Goal: Check status: Check status

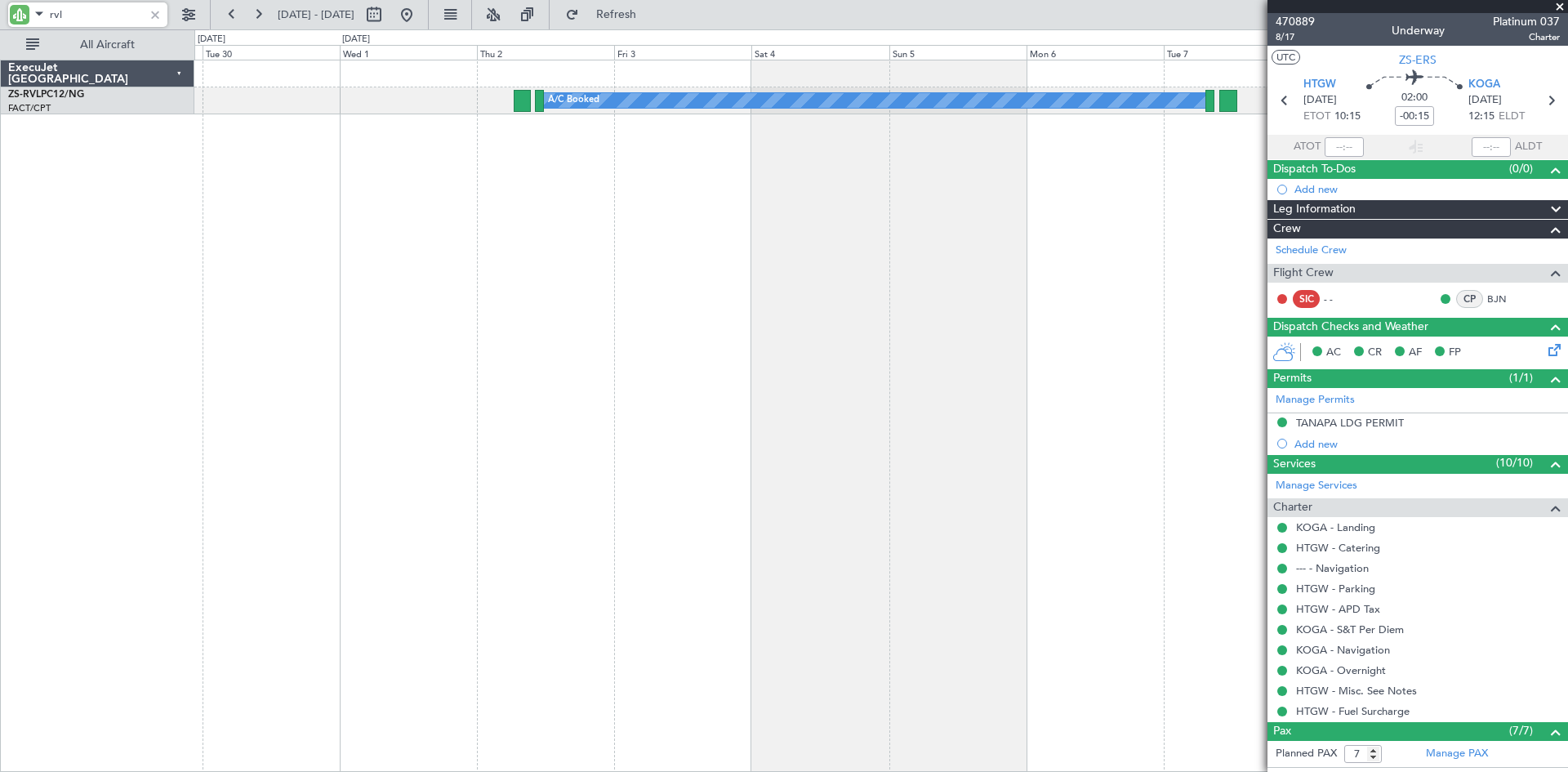
click at [402, 239] on div "A/C Booked A/C Unavailable" at bounding box center [881, 416] width 1374 height 712
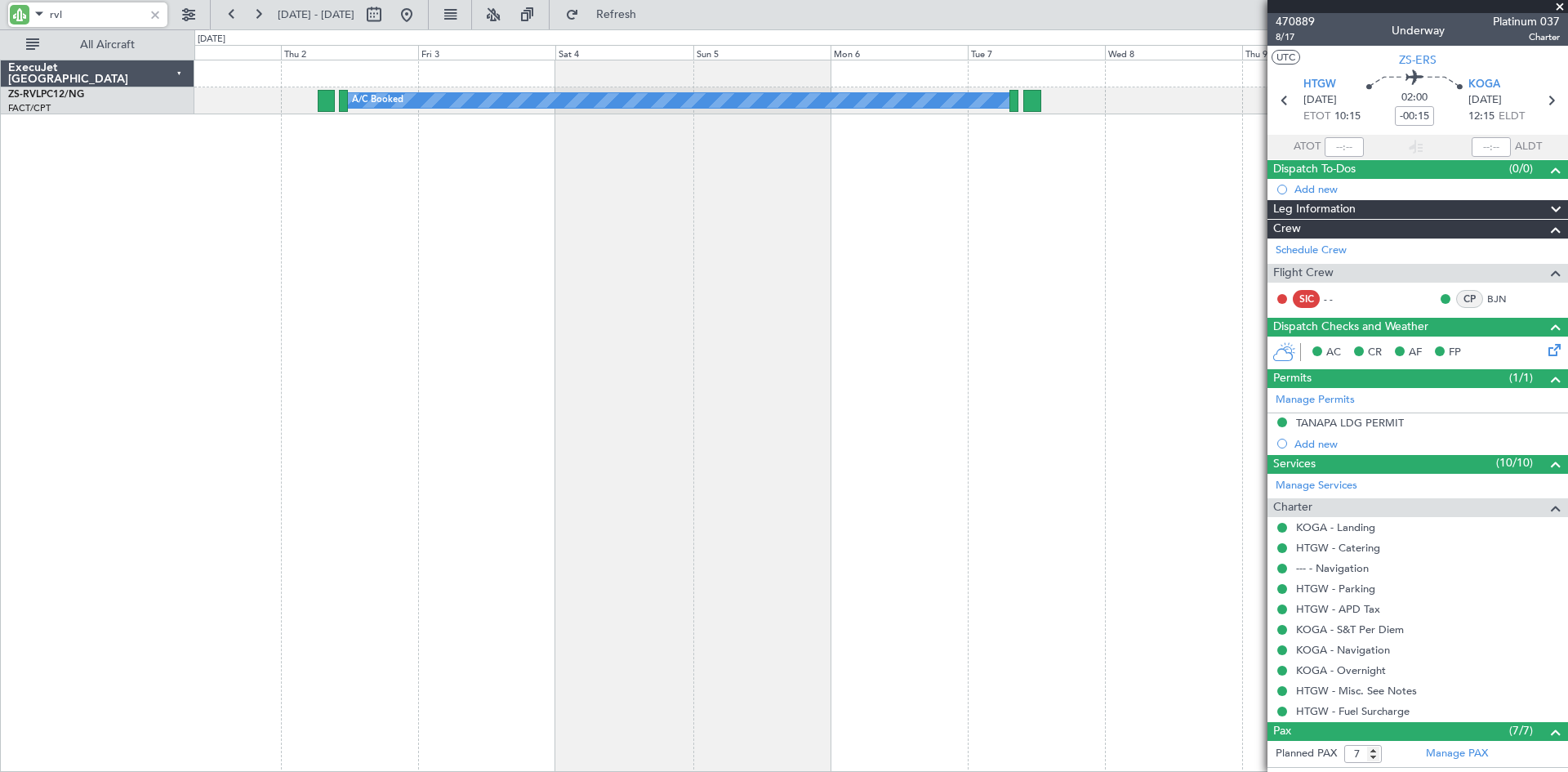
click at [719, 257] on div "A/C Booked A/C Unavailable A/C Unavailable" at bounding box center [881, 416] width 1374 height 712
click at [105, 17] on input "rvl" at bounding box center [96, 15] width 94 height 25
type input "r"
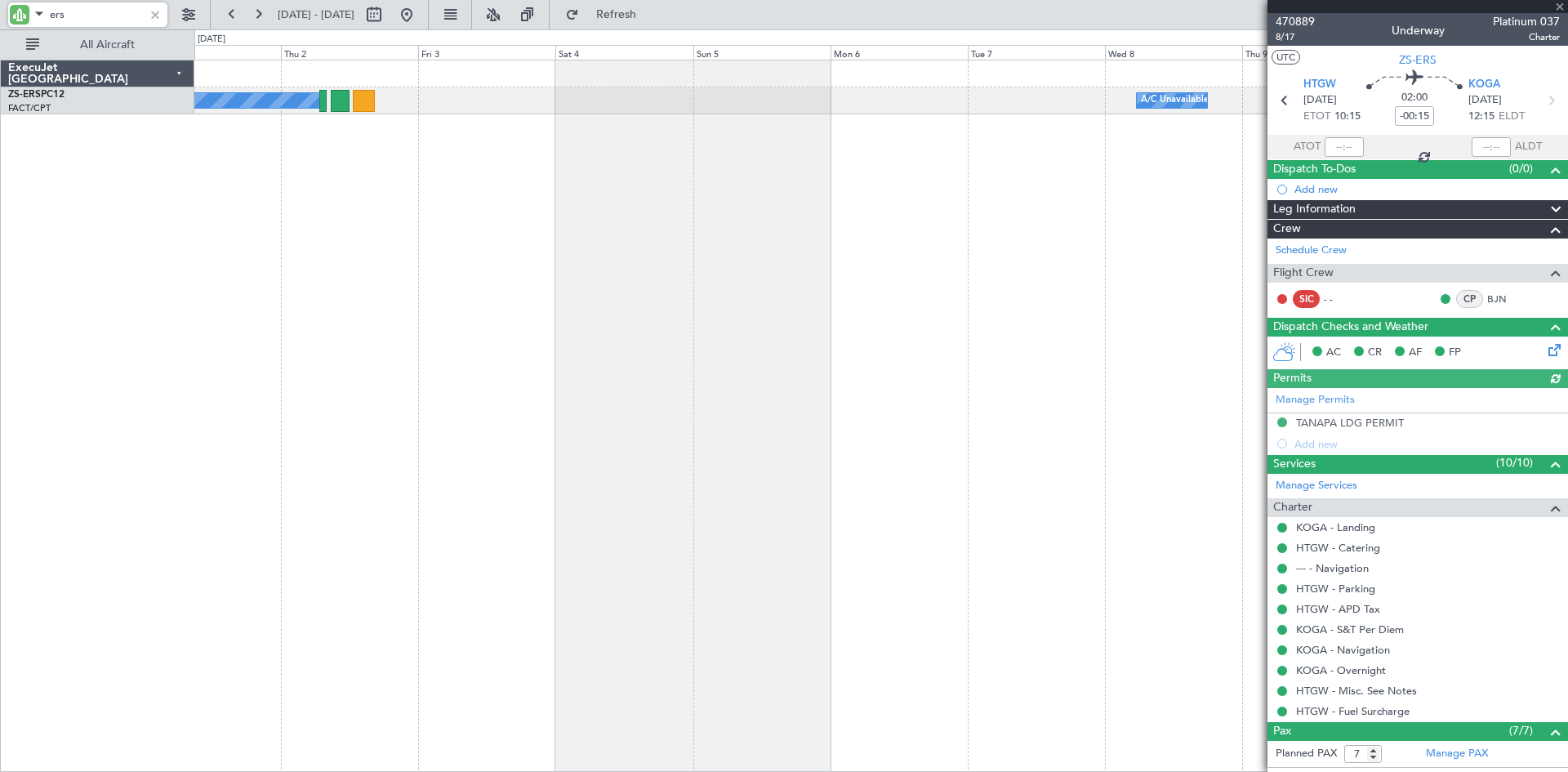
click at [104, 17] on input "ers" at bounding box center [96, 15] width 94 height 25
type input "e"
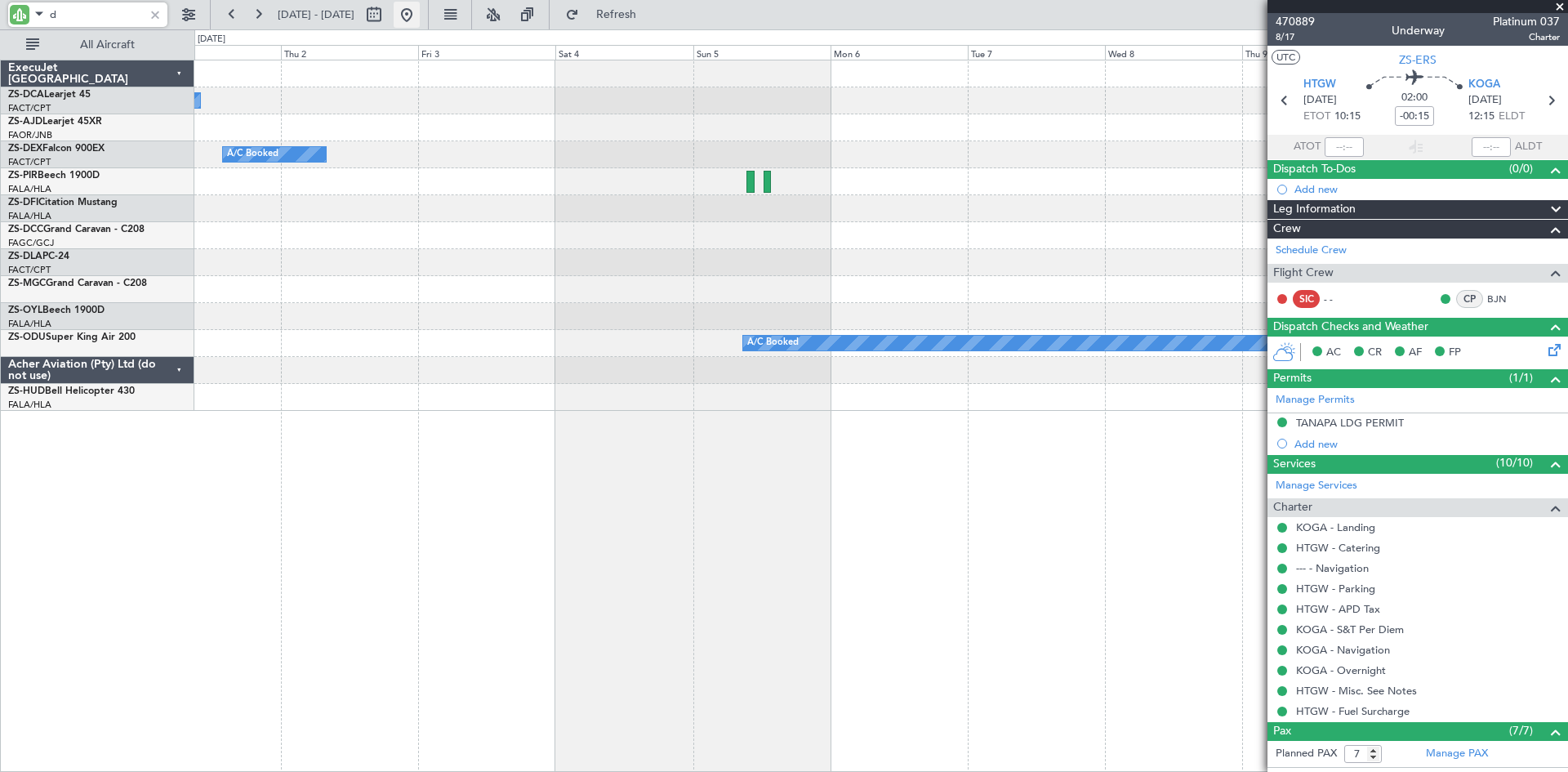
type input "d"
drag, startPoint x: 445, startPoint y: 15, endPoint x: 453, endPoint y: 16, distance: 8.1
click at [420, 15] on button at bounding box center [407, 15] width 26 height 26
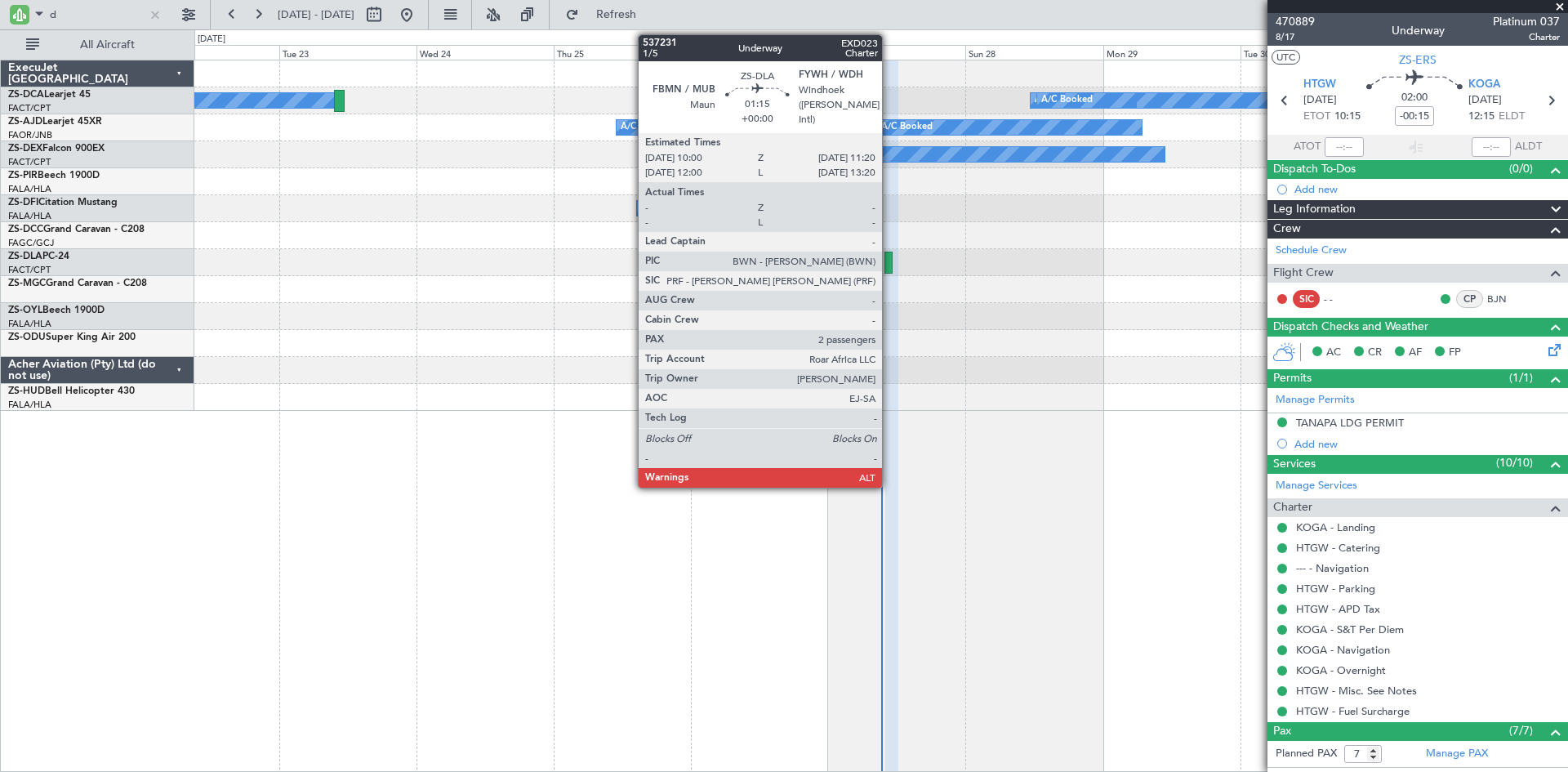
click at [889, 262] on div at bounding box center [888, 262] width 8 height 22
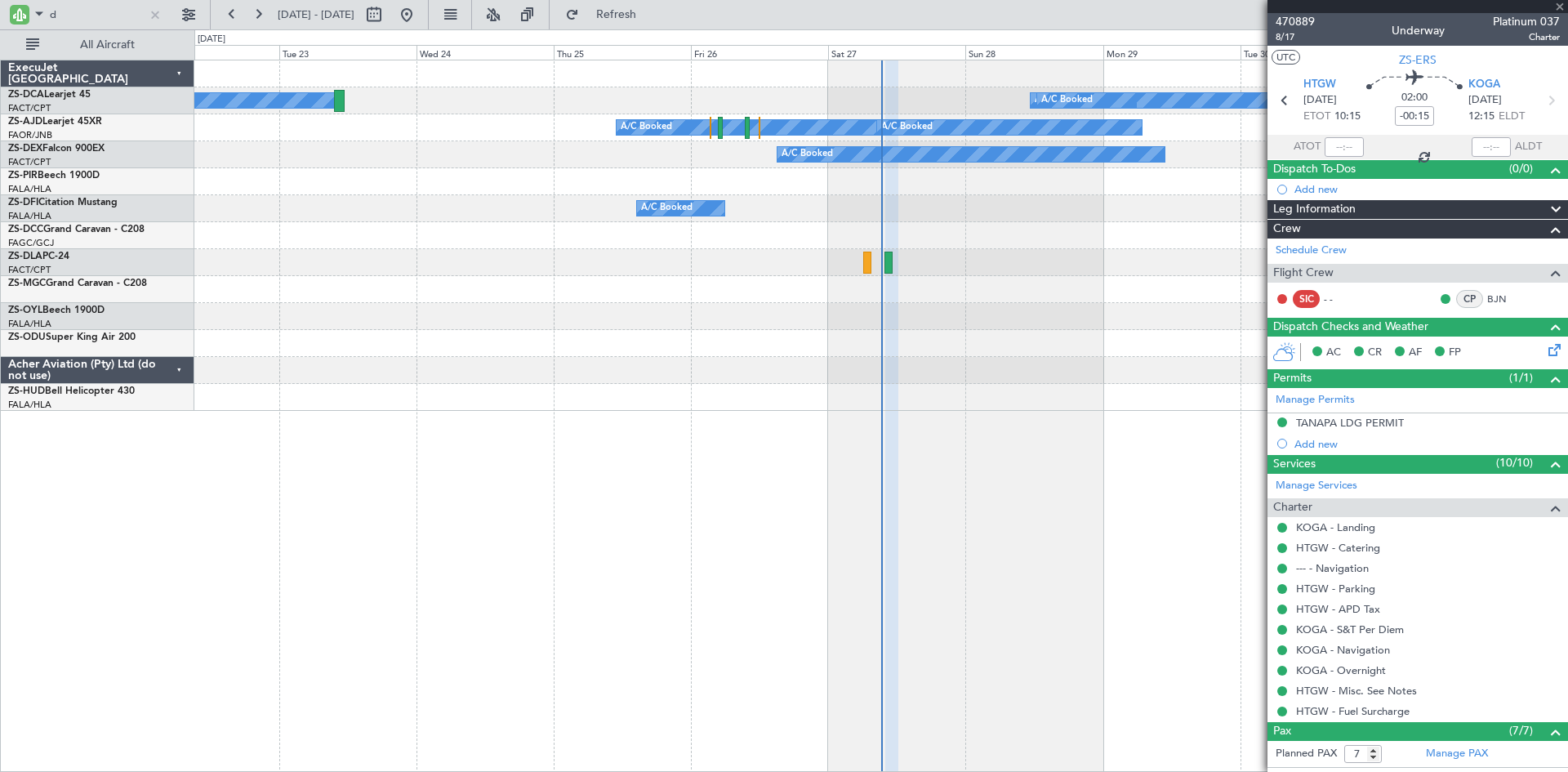
type input "2"
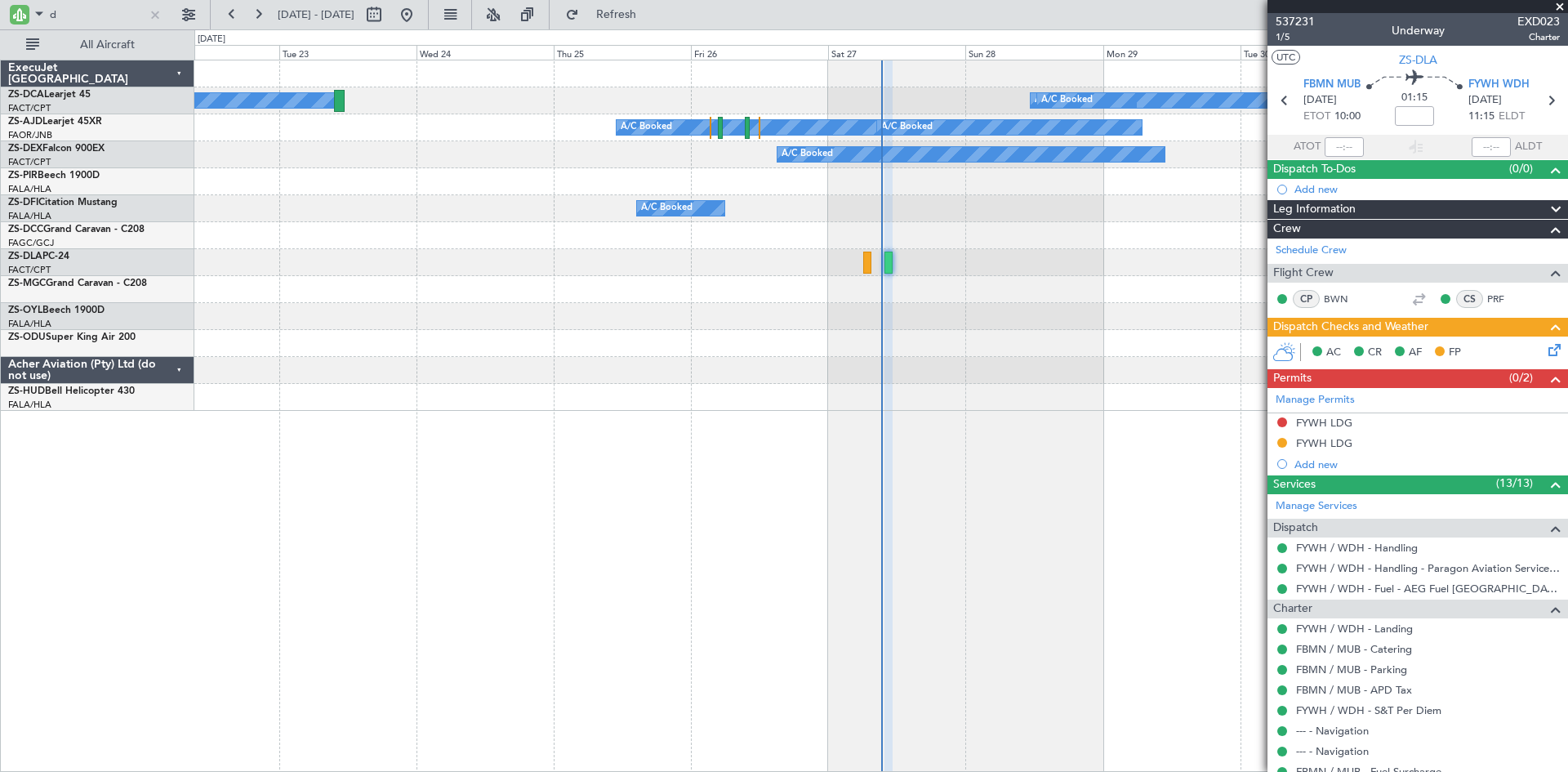
click at [1308, 423] on div "FYWH LDG" at bounding box center [1324, 423] width 56 height 14
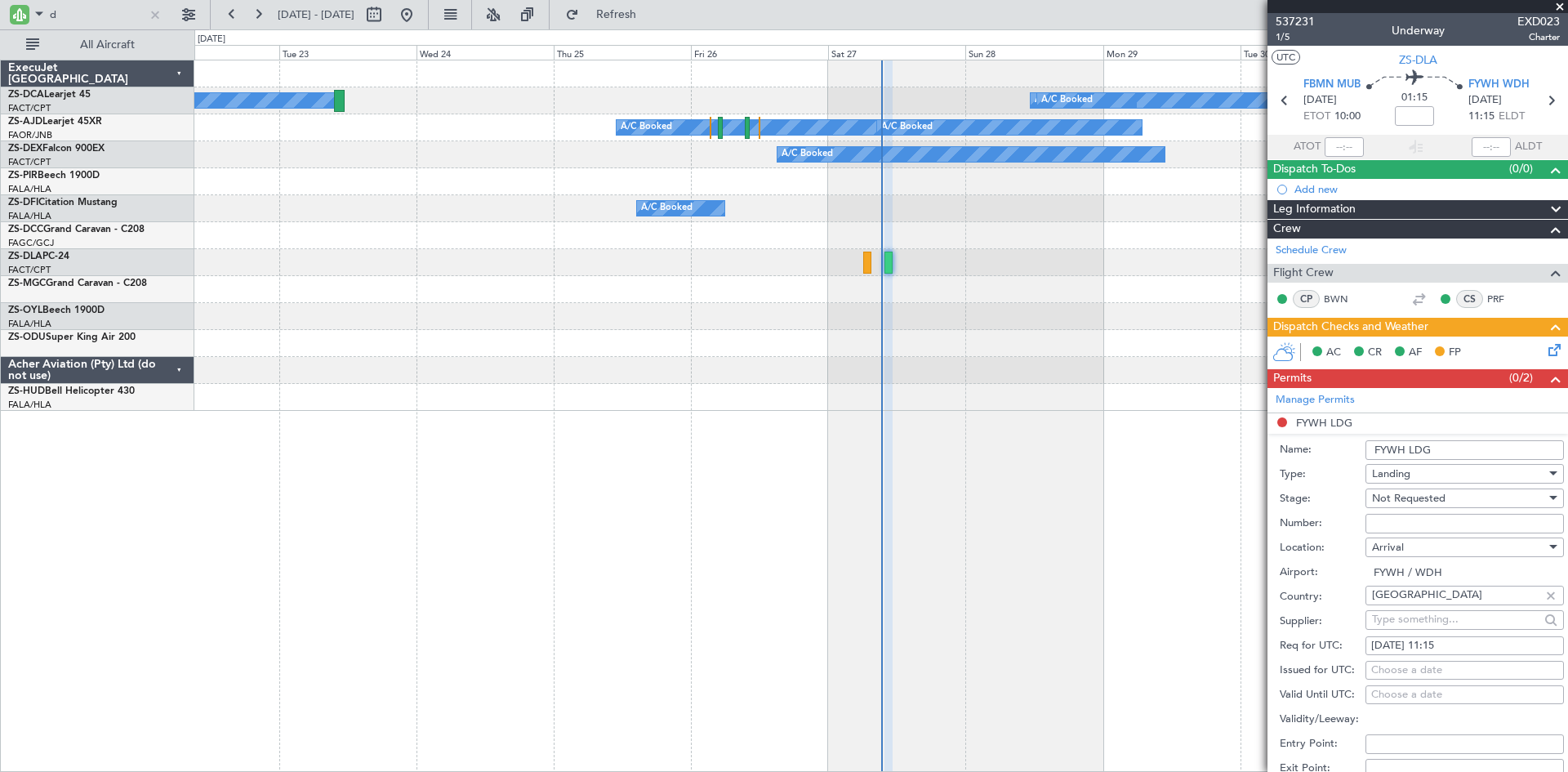
click at [1405, 521] on input "Number:" at bounding box center [1465, 523] width 199 height 19
paste input "CI27/1935/2025"
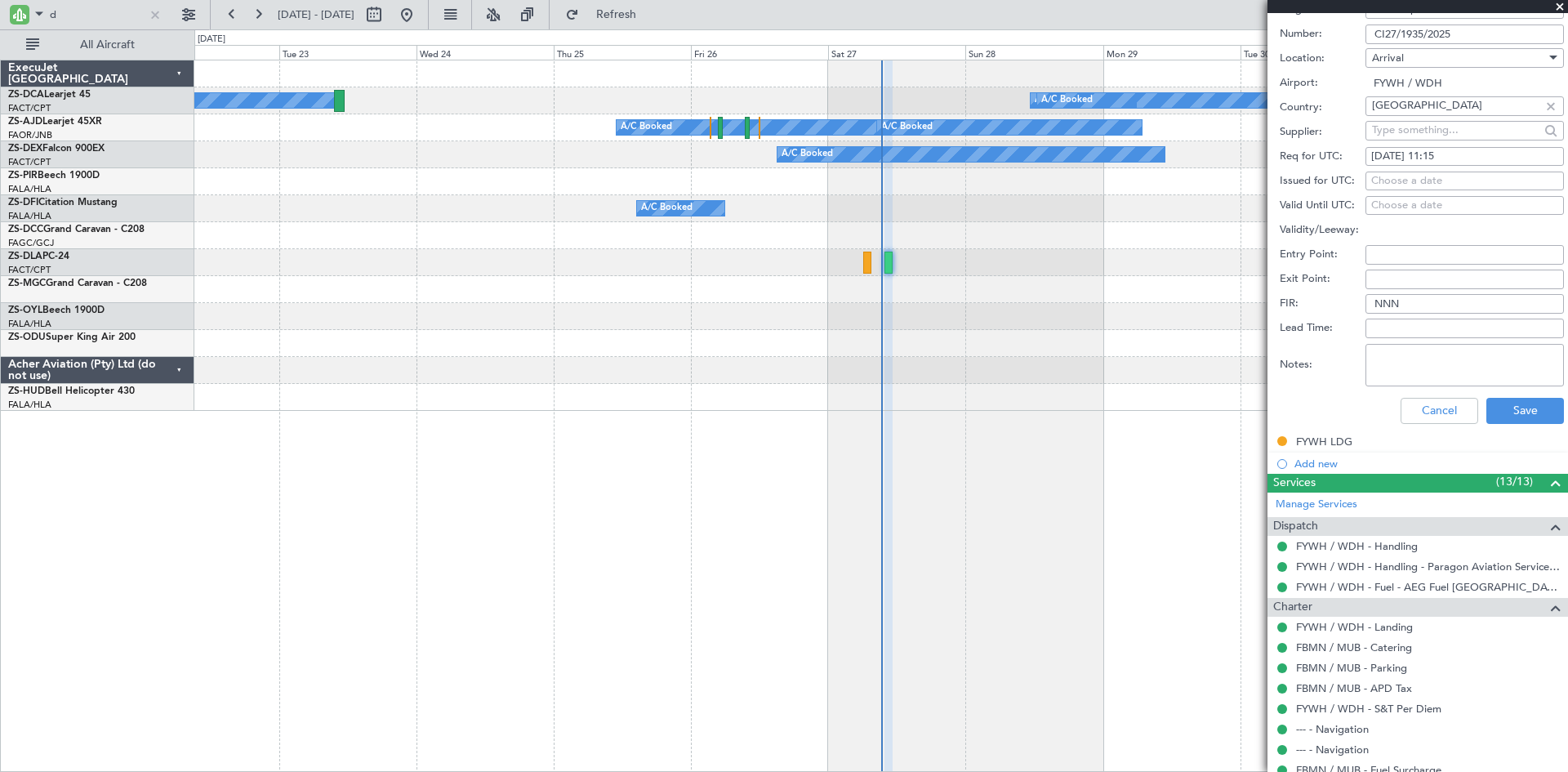
scroll to position [490, 0]
type input "CI27/1935/2025"
click at [1513, 407] on button "Save" at bounding box center [1526, 410] width 78 height 26
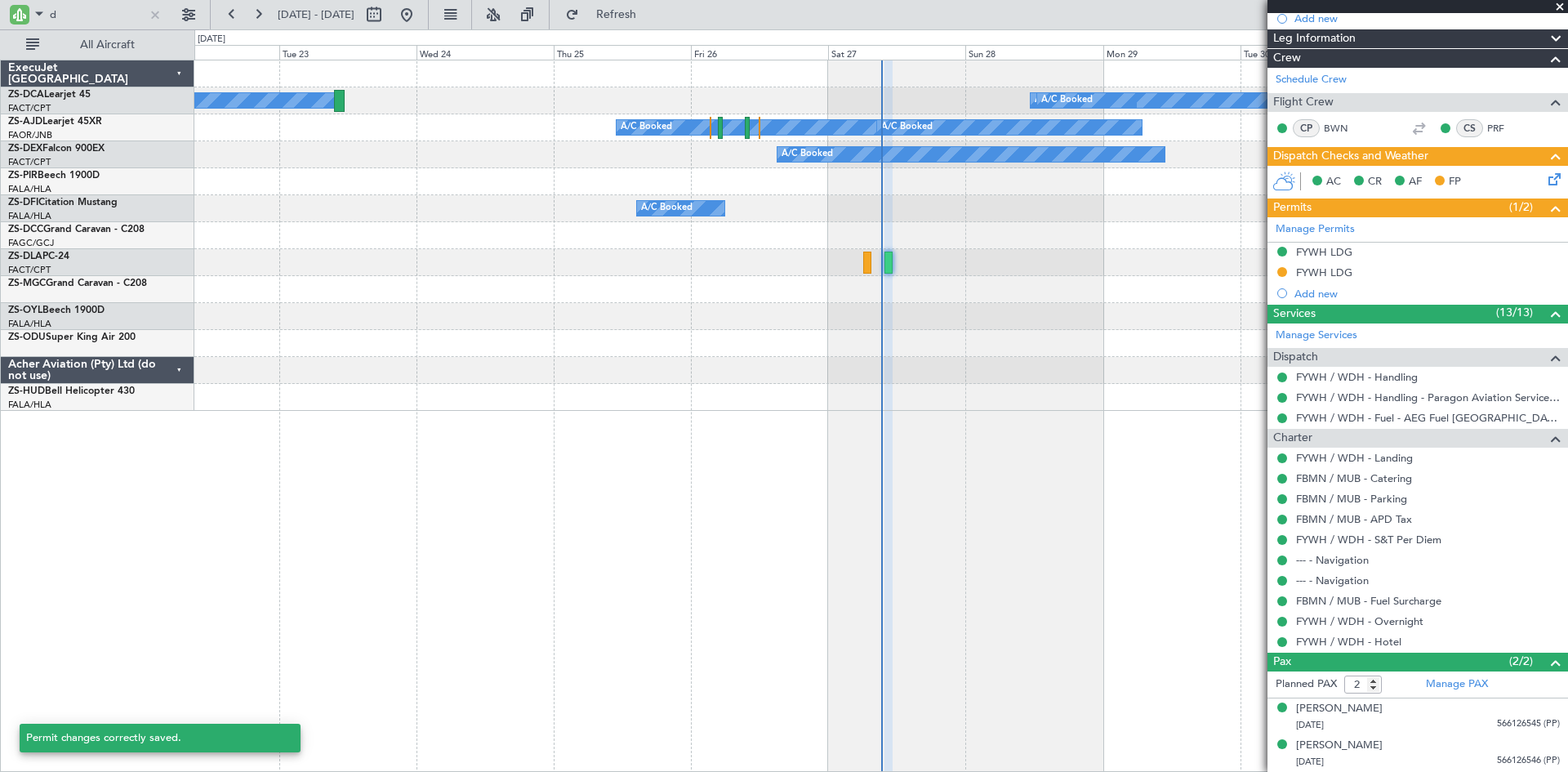
scroll to position [3, 0]
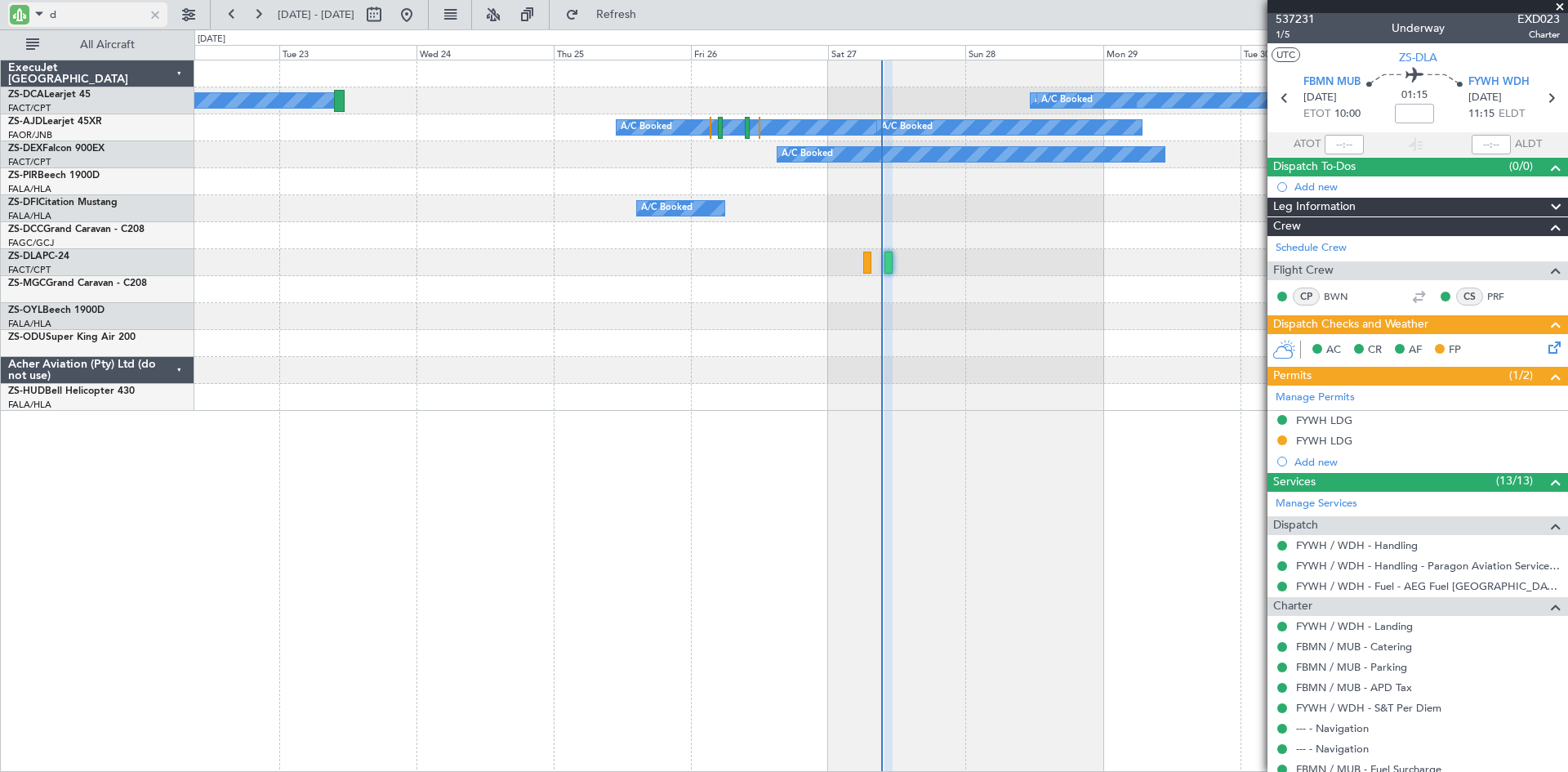
click at [86, 14] on input "d" at bounding box center [96, 15] width 94 height 25
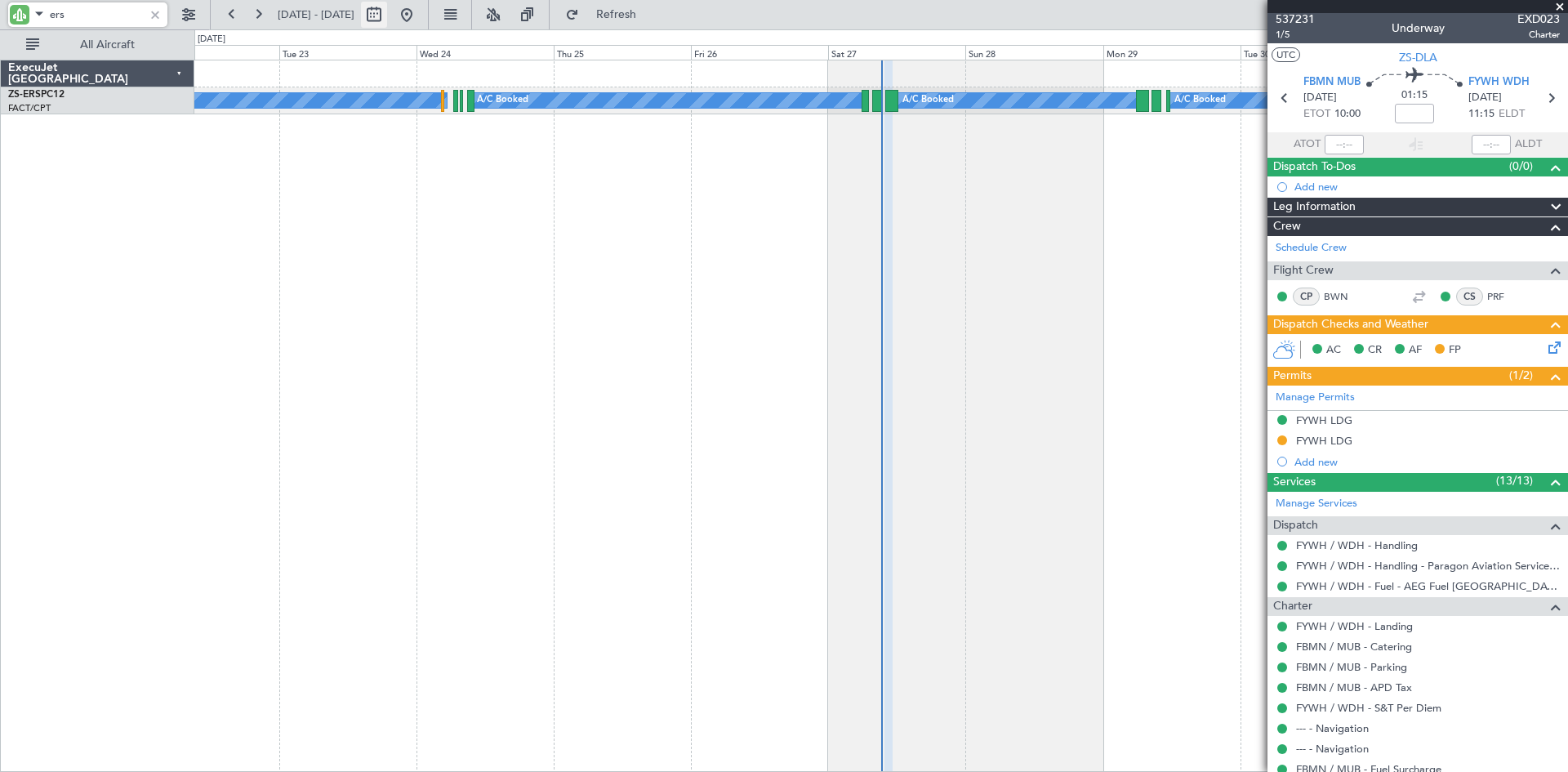
type input "ers"
click at [387, 14] on button at bounding box center [374, 15] width 26 height 26
select select "9"
select select "2025"
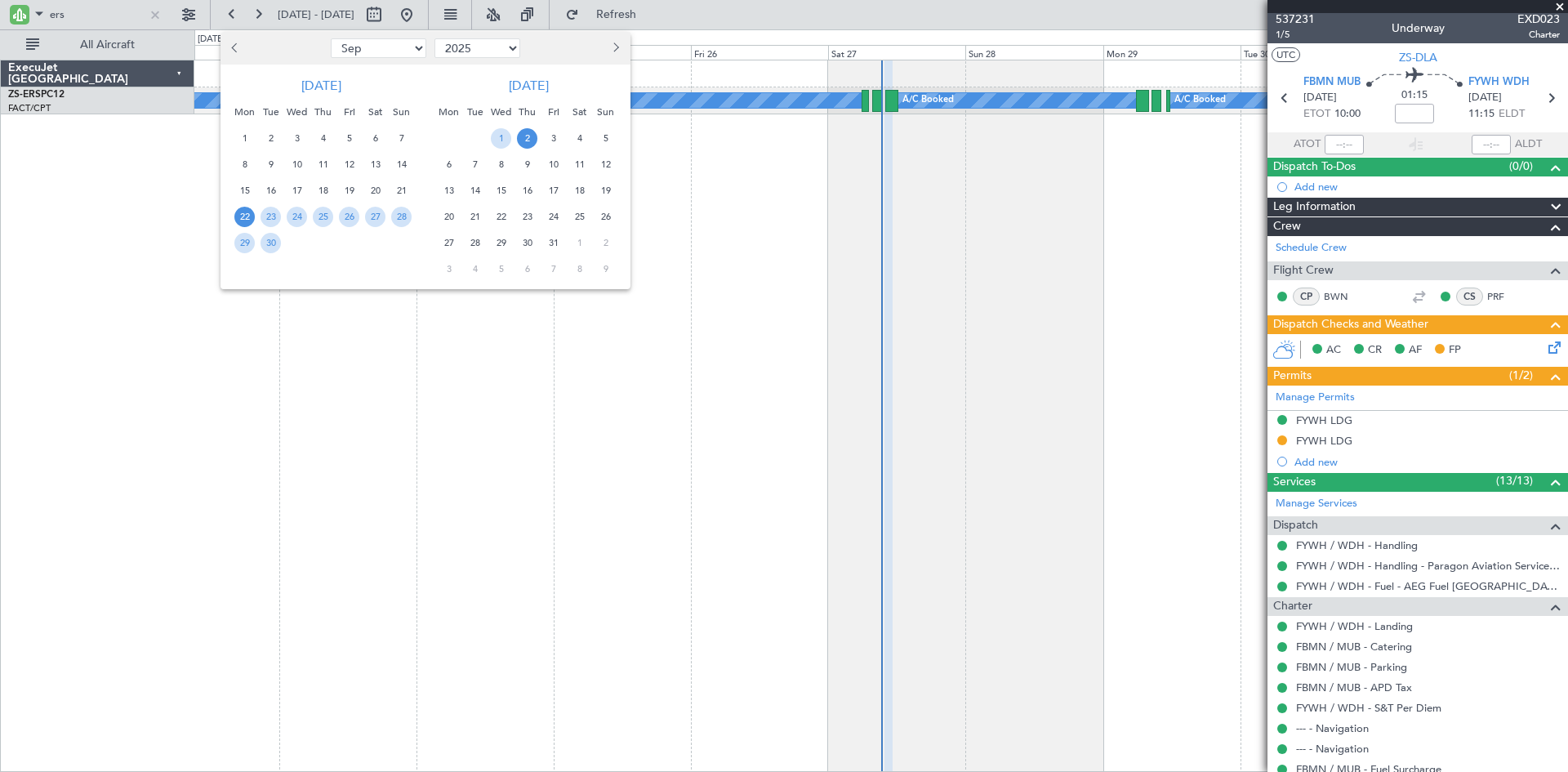
click at [474, 163] on span "7" at bounding box center [475, 164] width 20 height 20
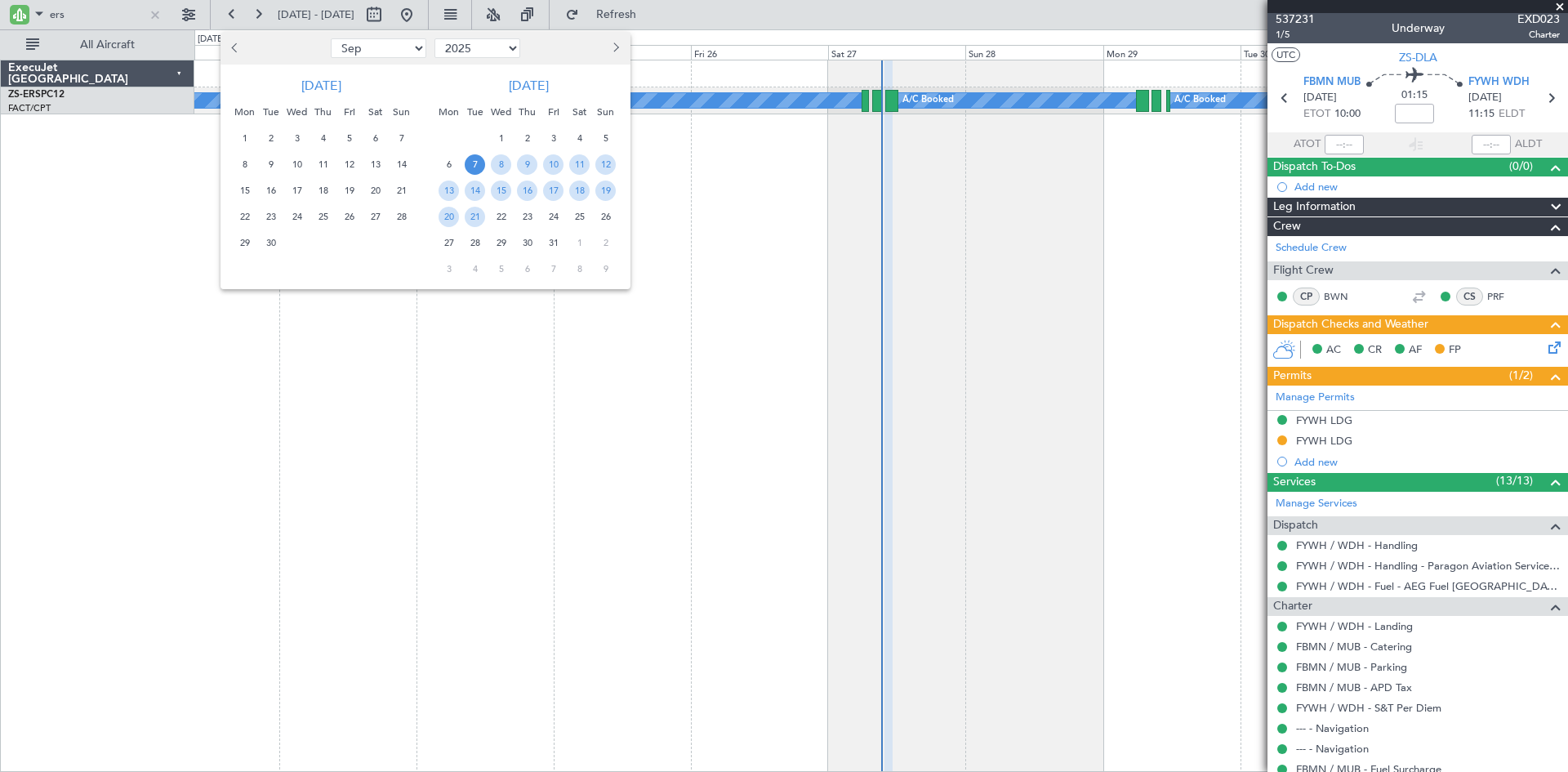
click at [474, 163] on span "7" at bounding box center [475, 164] width 20 height 20
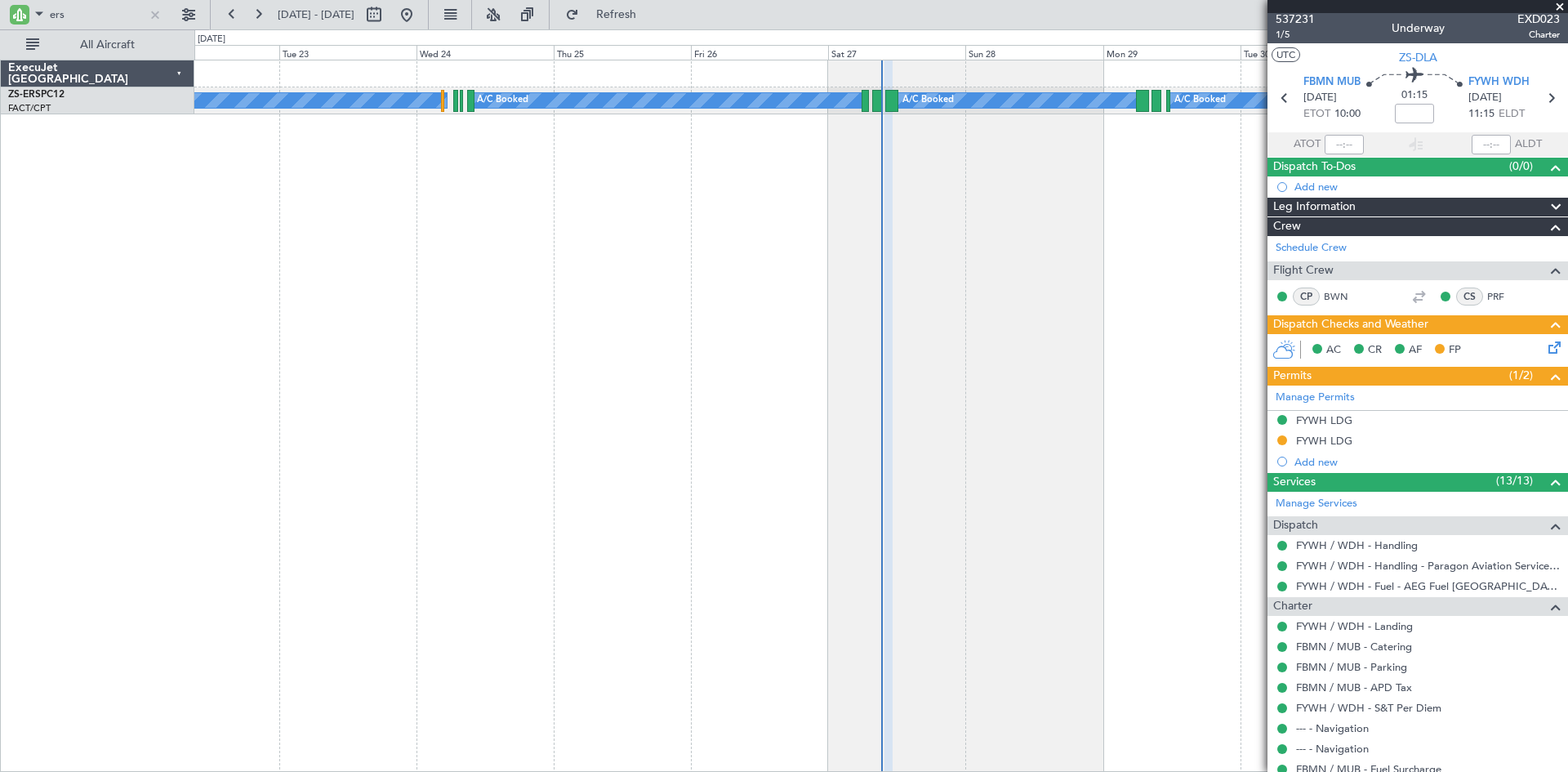
select select "10"
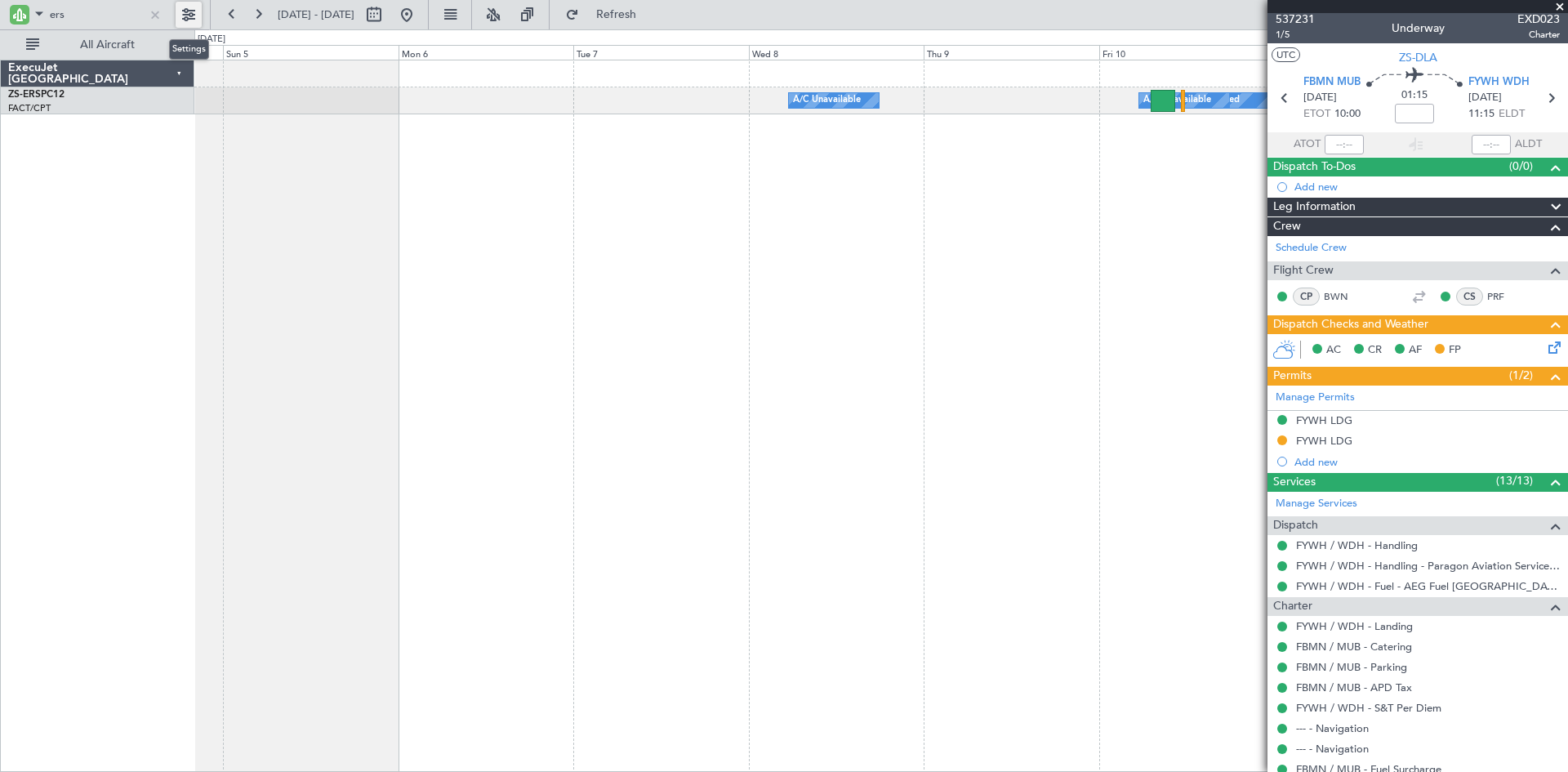
click at [191, 12] on button at bounding box center [189, 15] width 26 height 26
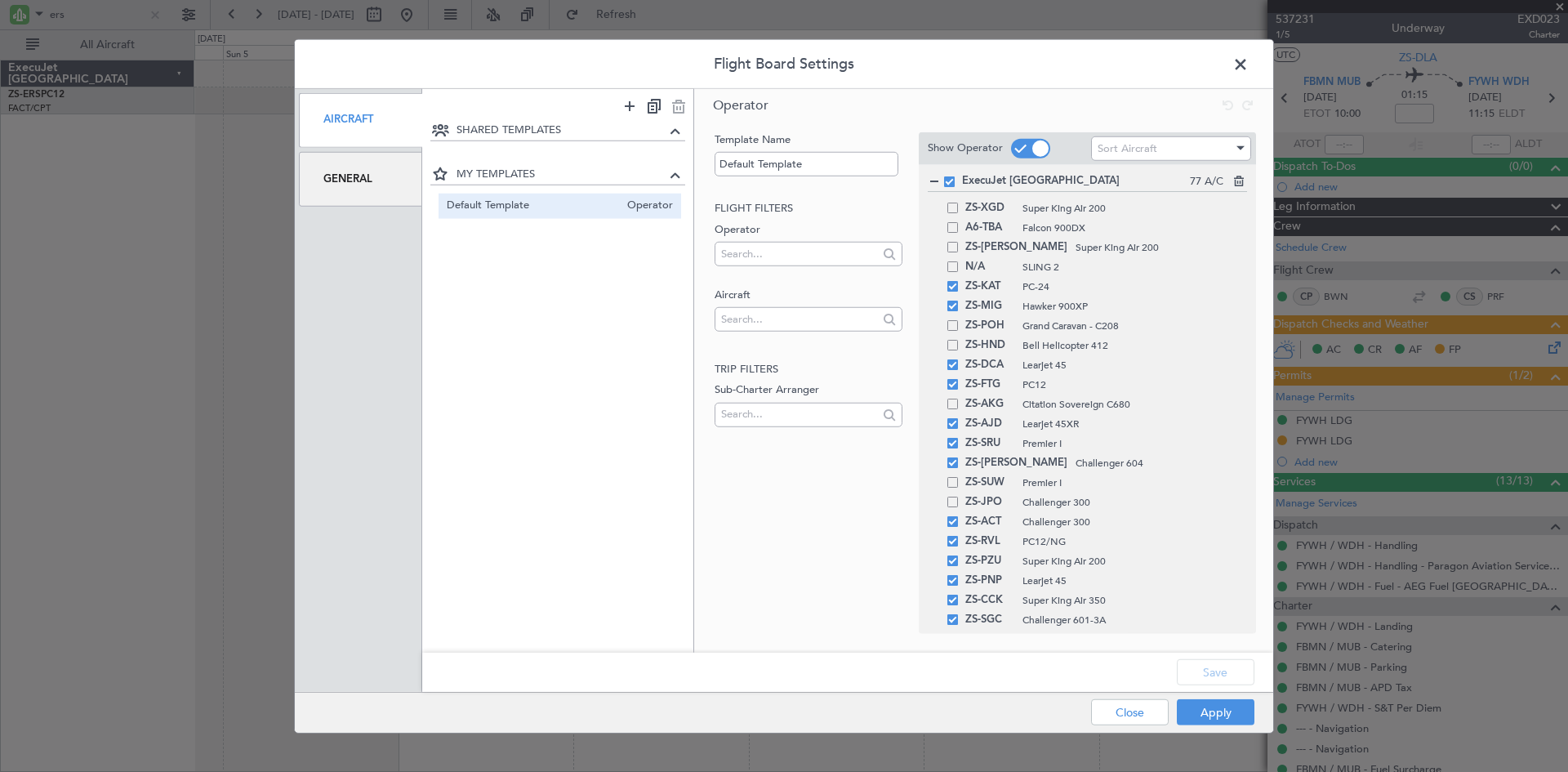
click at [356, 179] on div "General" at bounding box center [361, 179] width 124 height 55
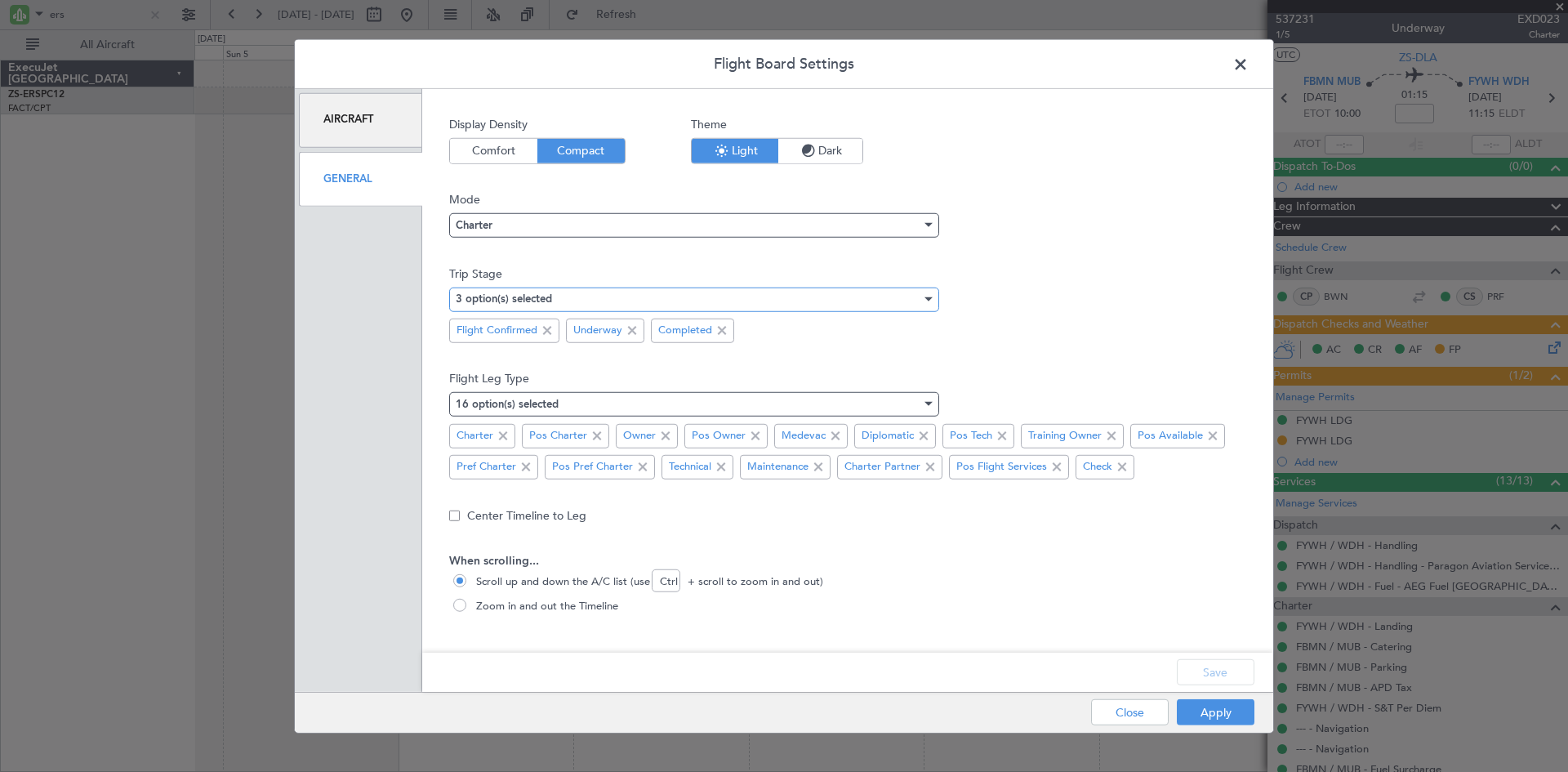
click at [563, 300] on div "3 option(s) selected" at bounding box center [688, 299] width 466 height 25
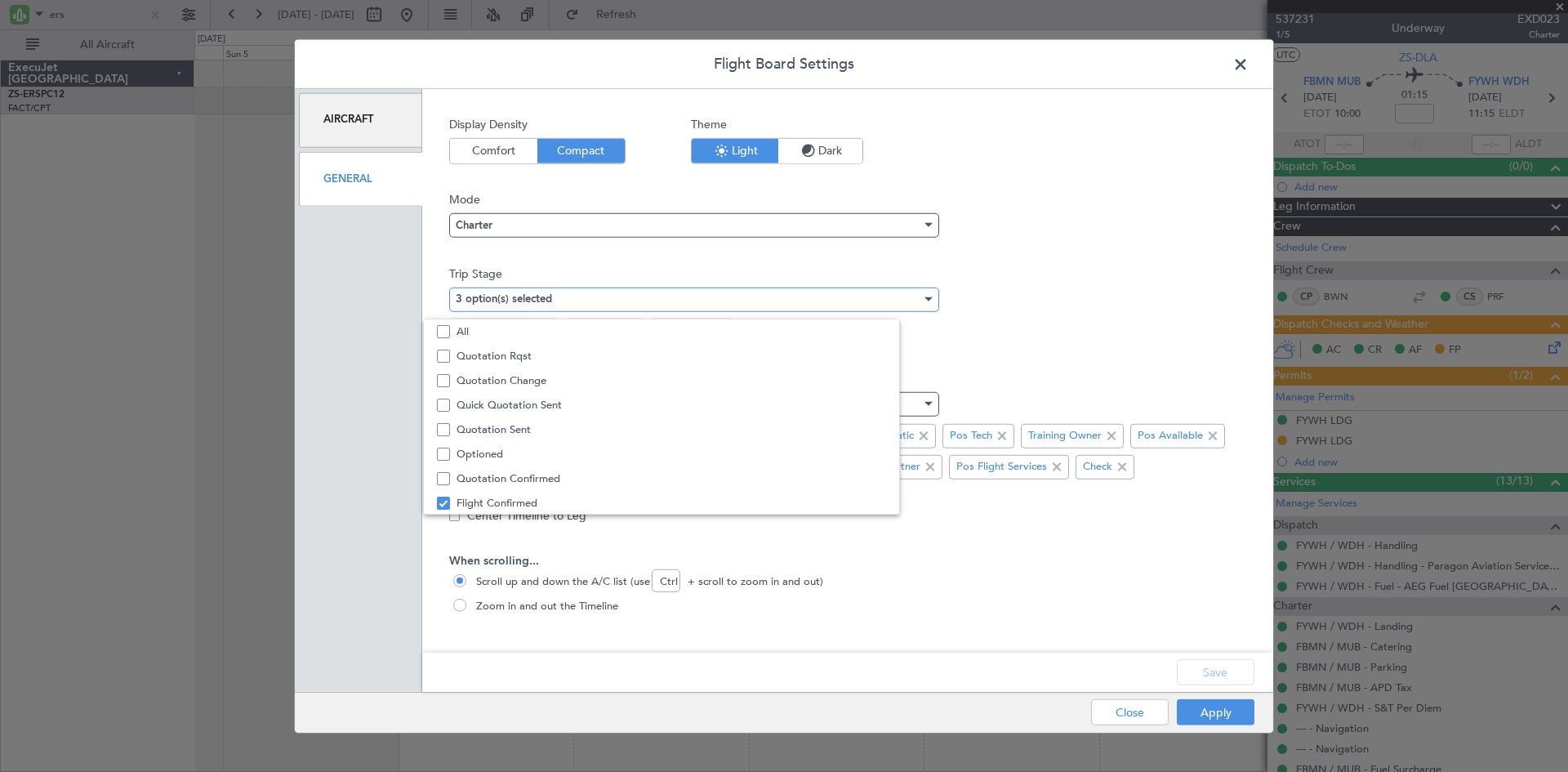
scroll to position [50, 0]
drag, startPoint x: 510, startPoint y: 376, endPoint x: 612, endPoint y: 403, distance: 105.5
click at [510, 376] on span "Quotation Sent" at bounding box center [697, 379] width 482 height 25
click at [1105, 359] on div at bounding box center [784, 386] width 1568 height 772
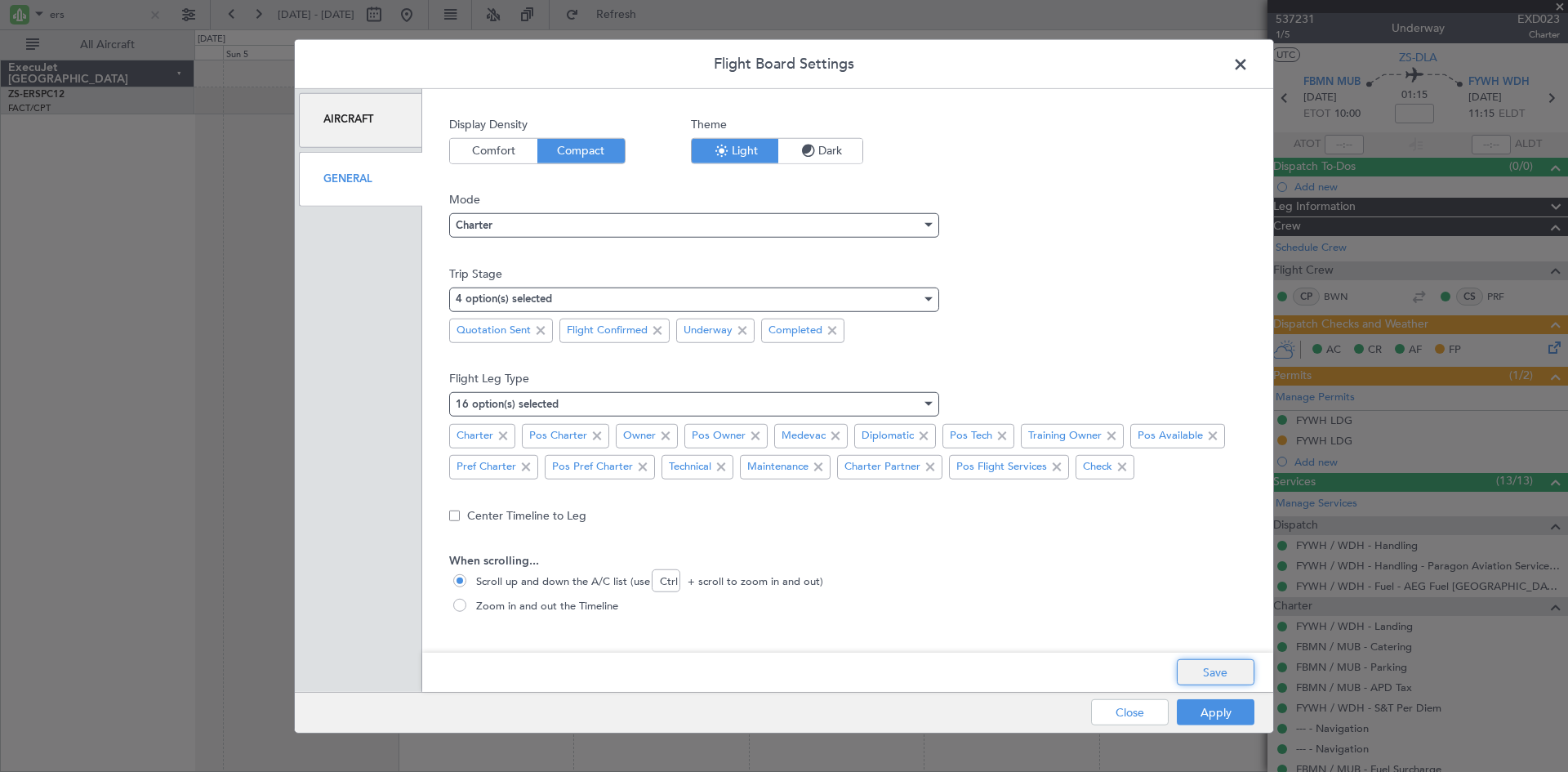
click at [1213, 664] on button "Save" at bounding box center [1216, 672] width 78 height 26
click at [1212, 706] on button "Apply" at bounding box center [1216, 712] width 78 height 26
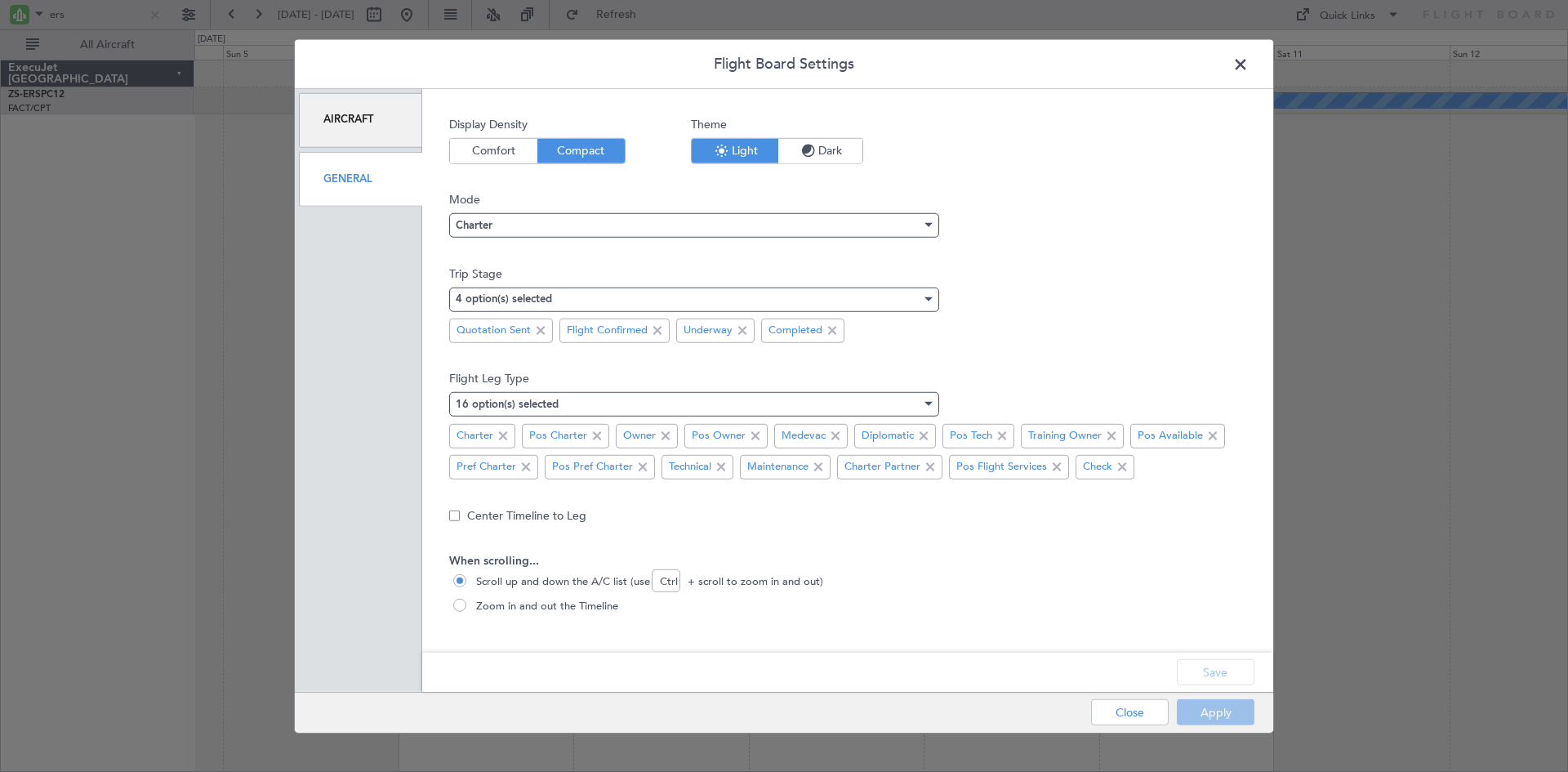
type input "0"
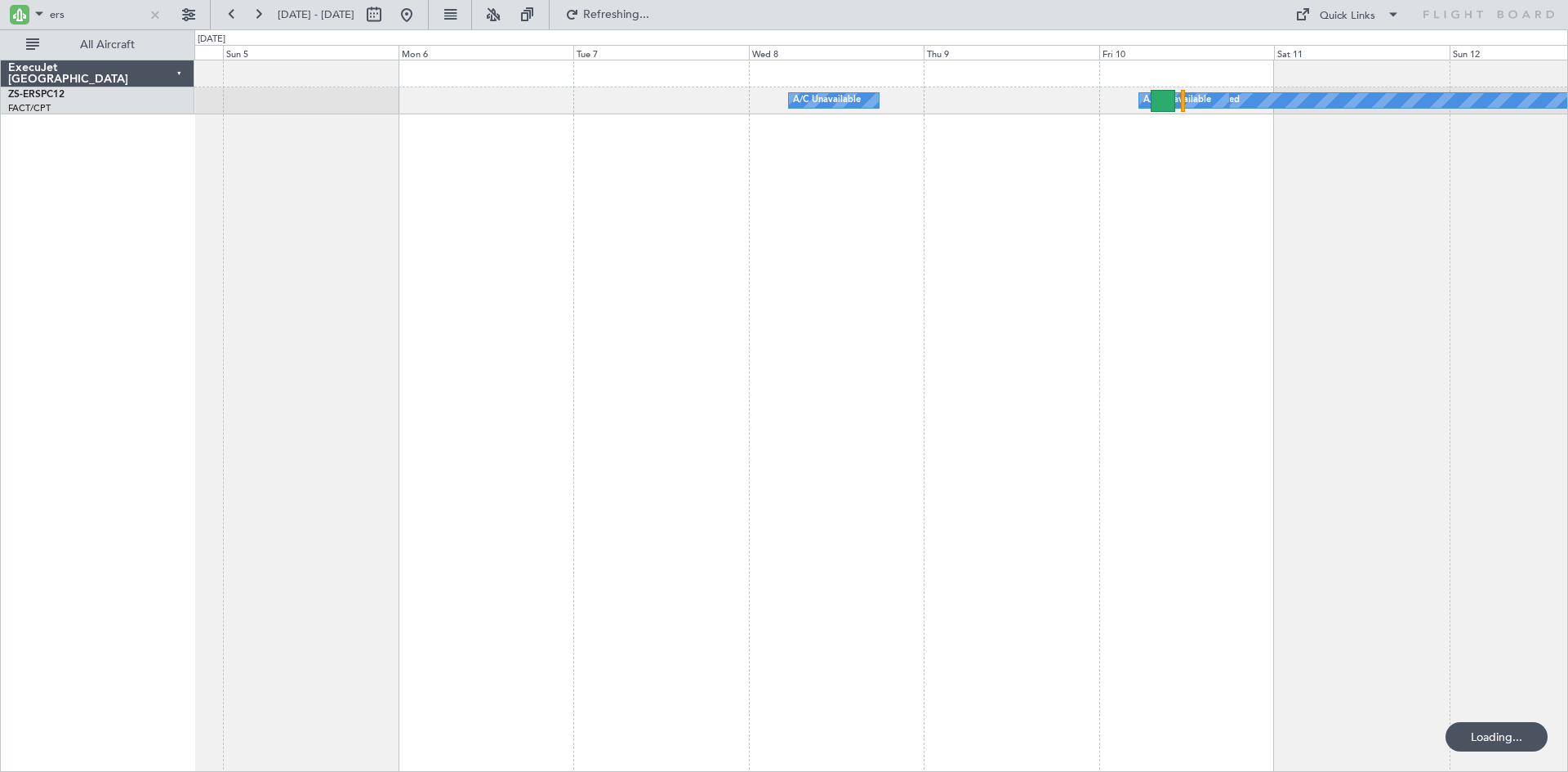
scroll to position [0, 0]
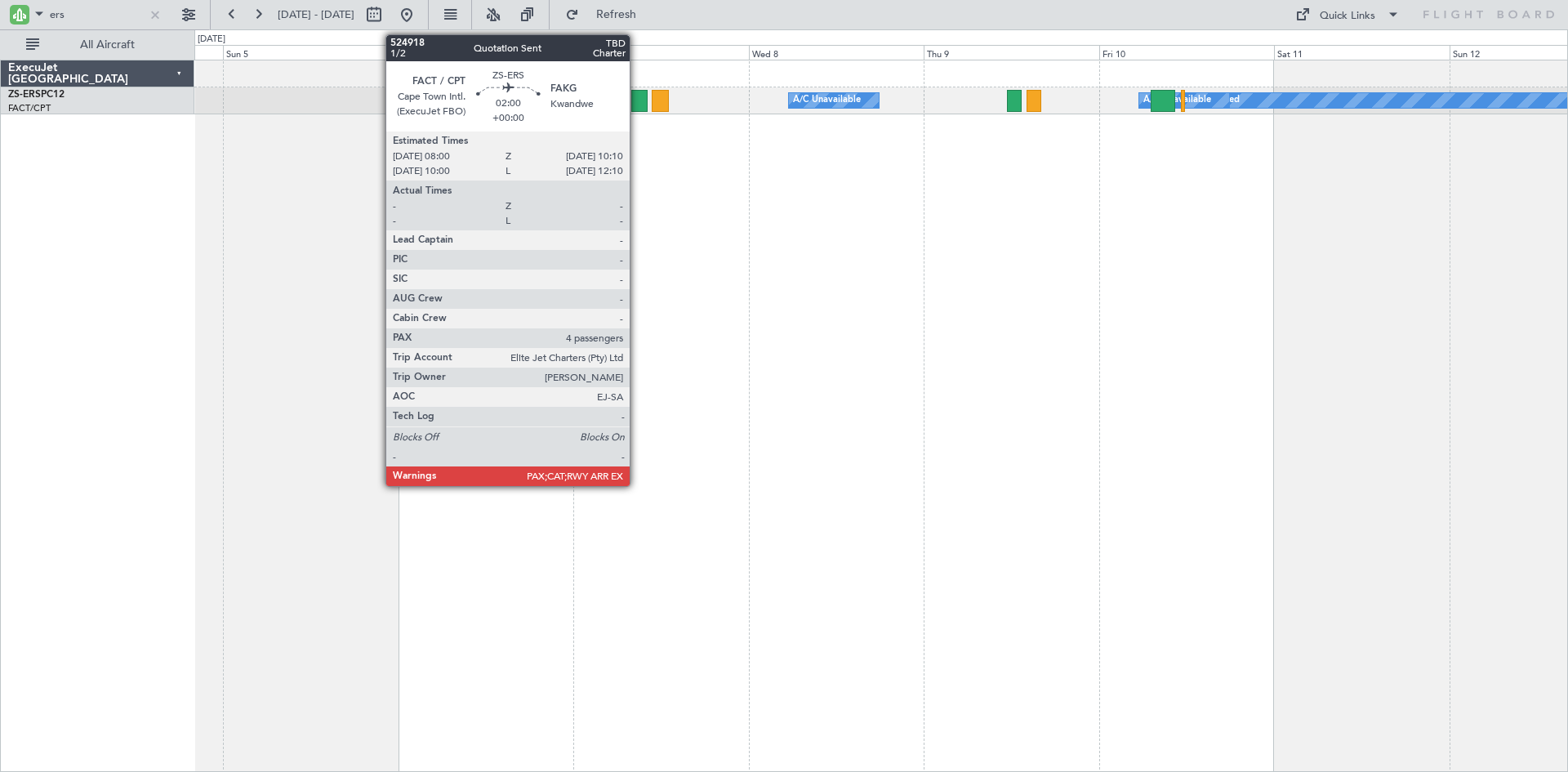
click at [637, 96] on div at bounding box center [639, 101] width 17 height 22
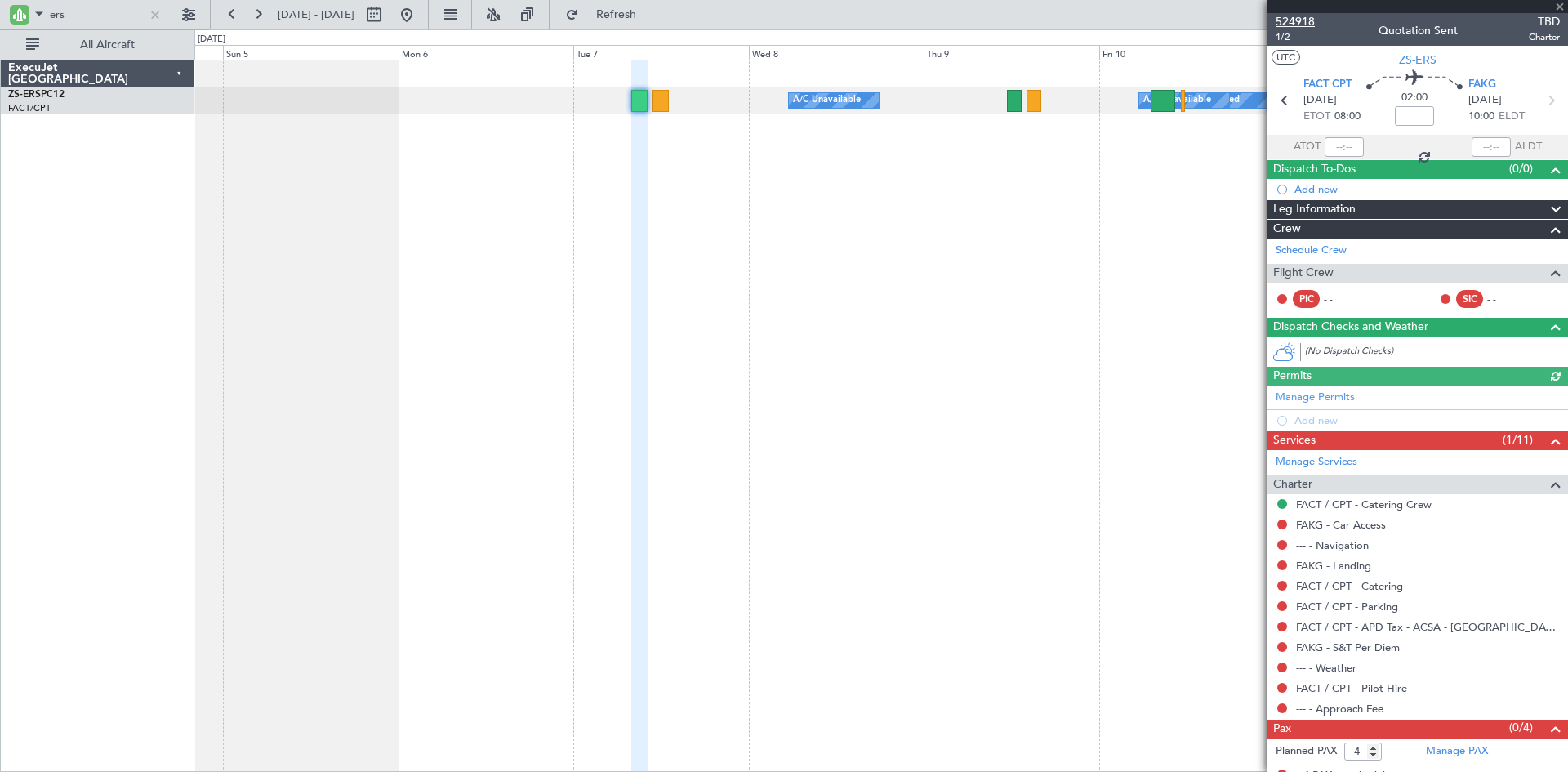
click at [1303, 21] on span "524918" at bounding box center [1295, 21] width 39 height 17
click at [124, 16] on input "ers" at bounding box center [96, 15] width 94 height 25
type input "e"
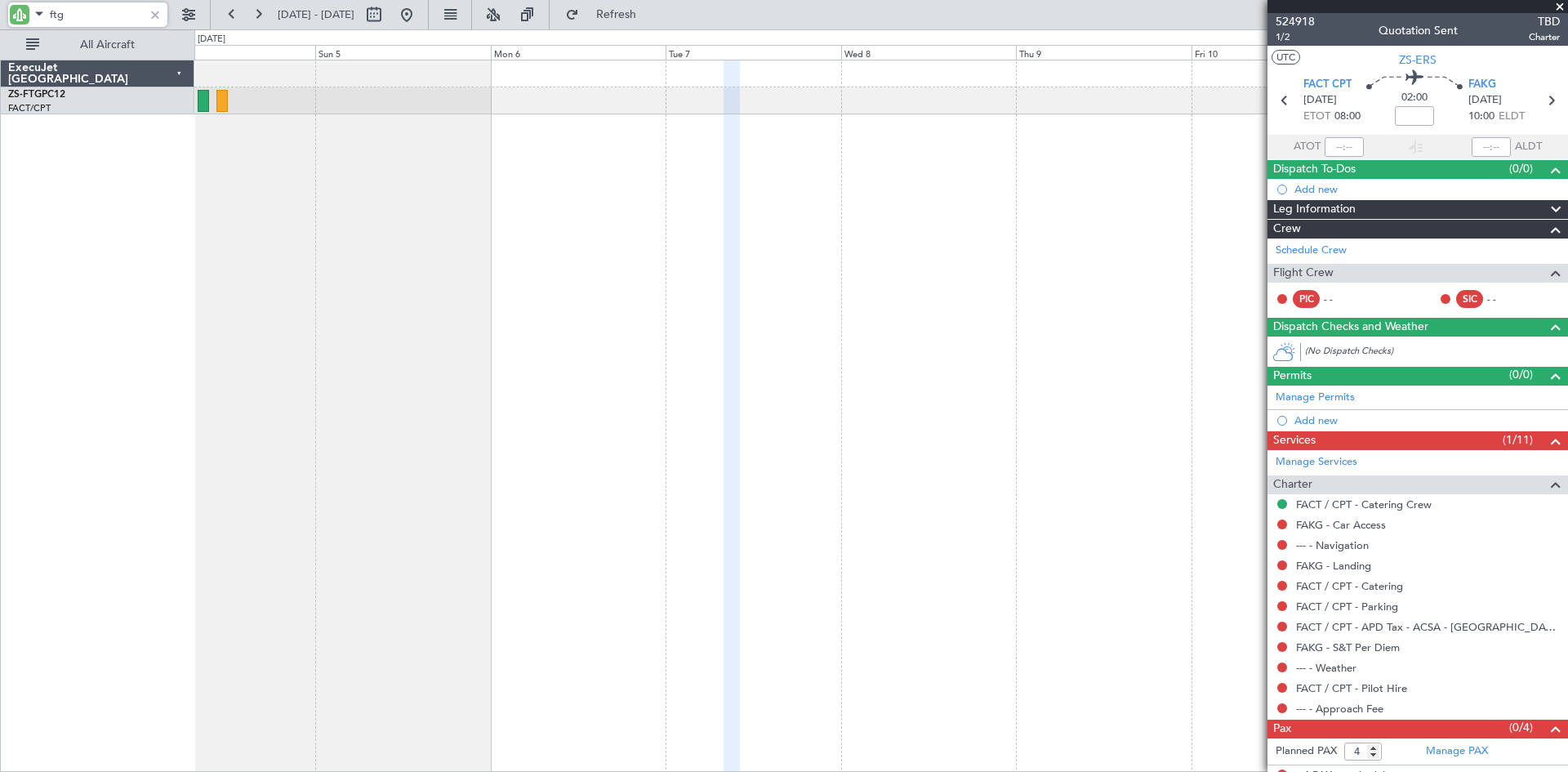
click at [416, 189] on div at bounding box center [881, 416] width 1374 height 712
type input "ftg"
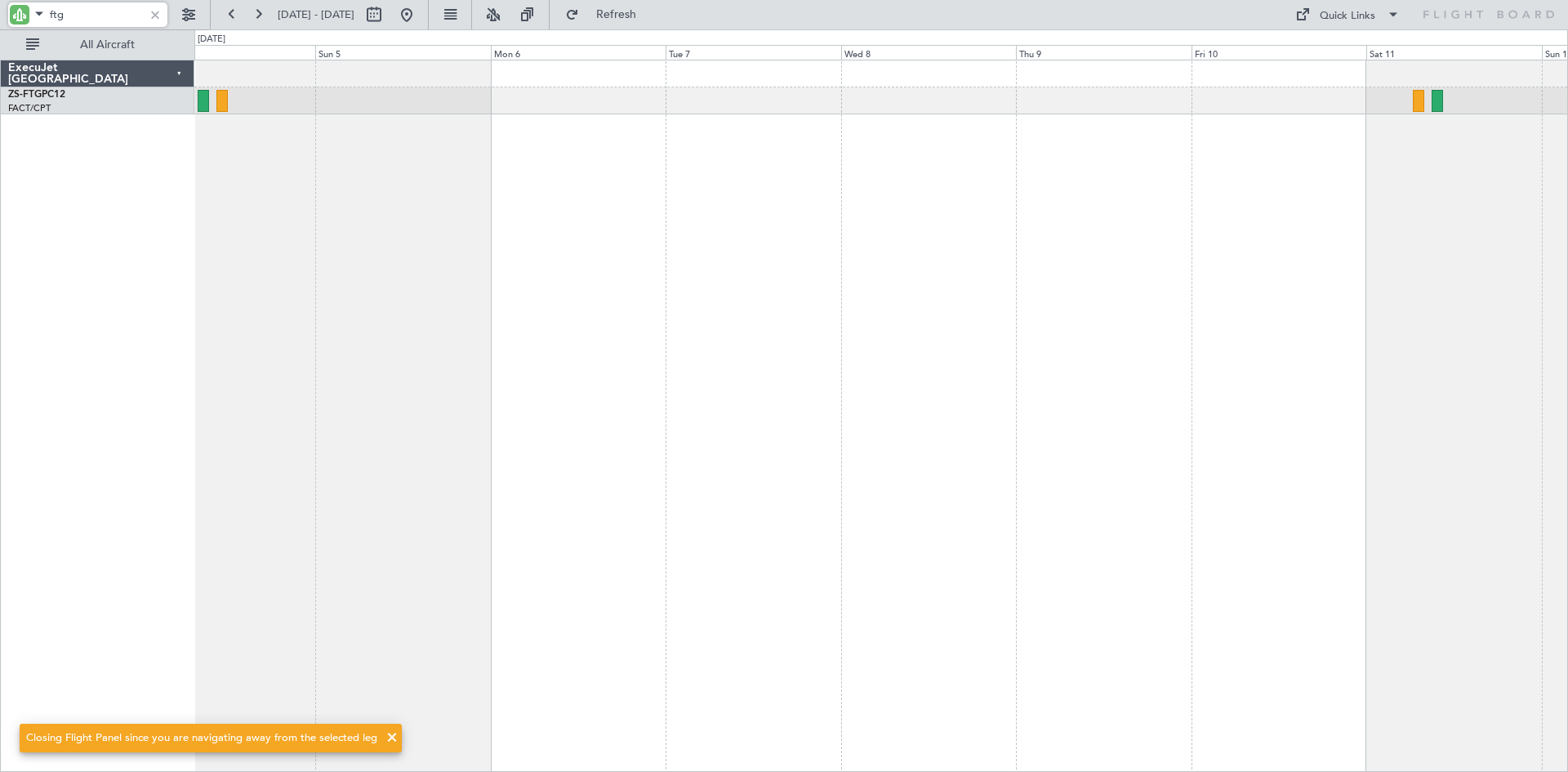
drag, startPoint x: 84, startPoint y: 15, endPoint x: 31, endPoint y: 17, distance: 53.0
click at [31, 17] on div "ftg" at bounding box center [87, 15] width 159 height 25
click at [159, 12] on div at bounding box center [155, 14] width 18 height 18
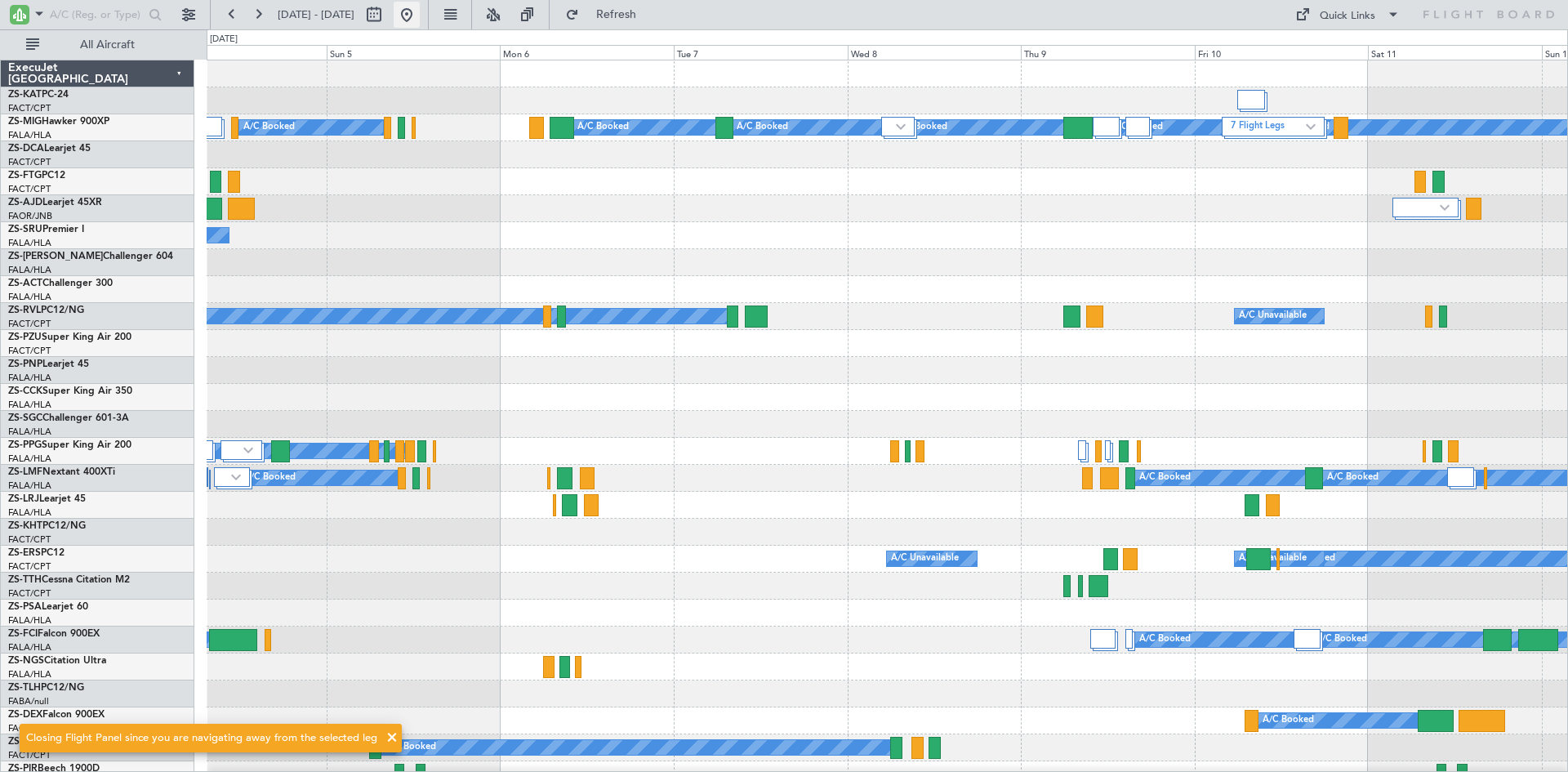
click at [420, 16] on button at bounding box center [407, 15] width 26 height 26
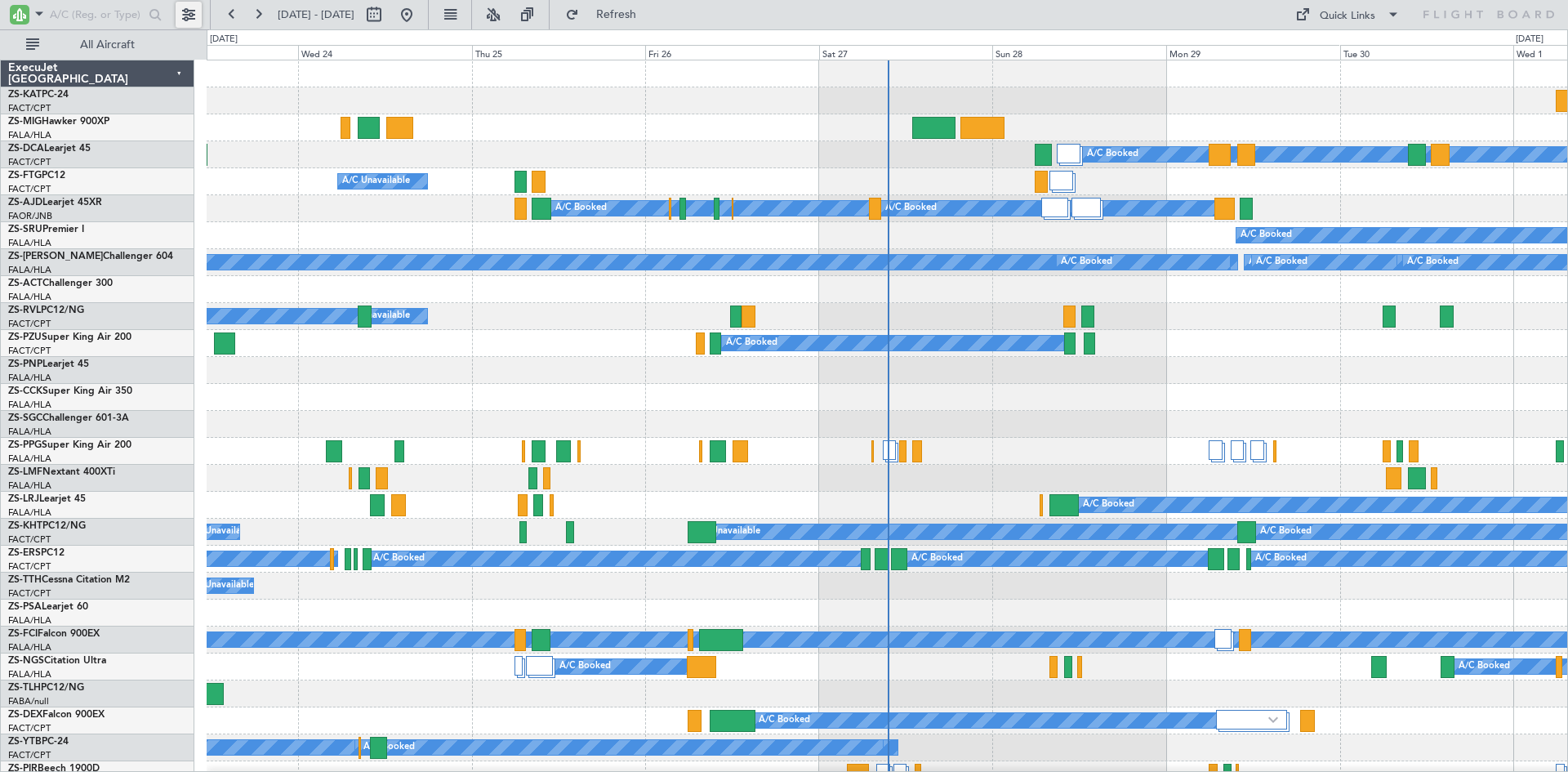
click at [182, 16] on button at bounding box center [189, 15] width 26 height 26
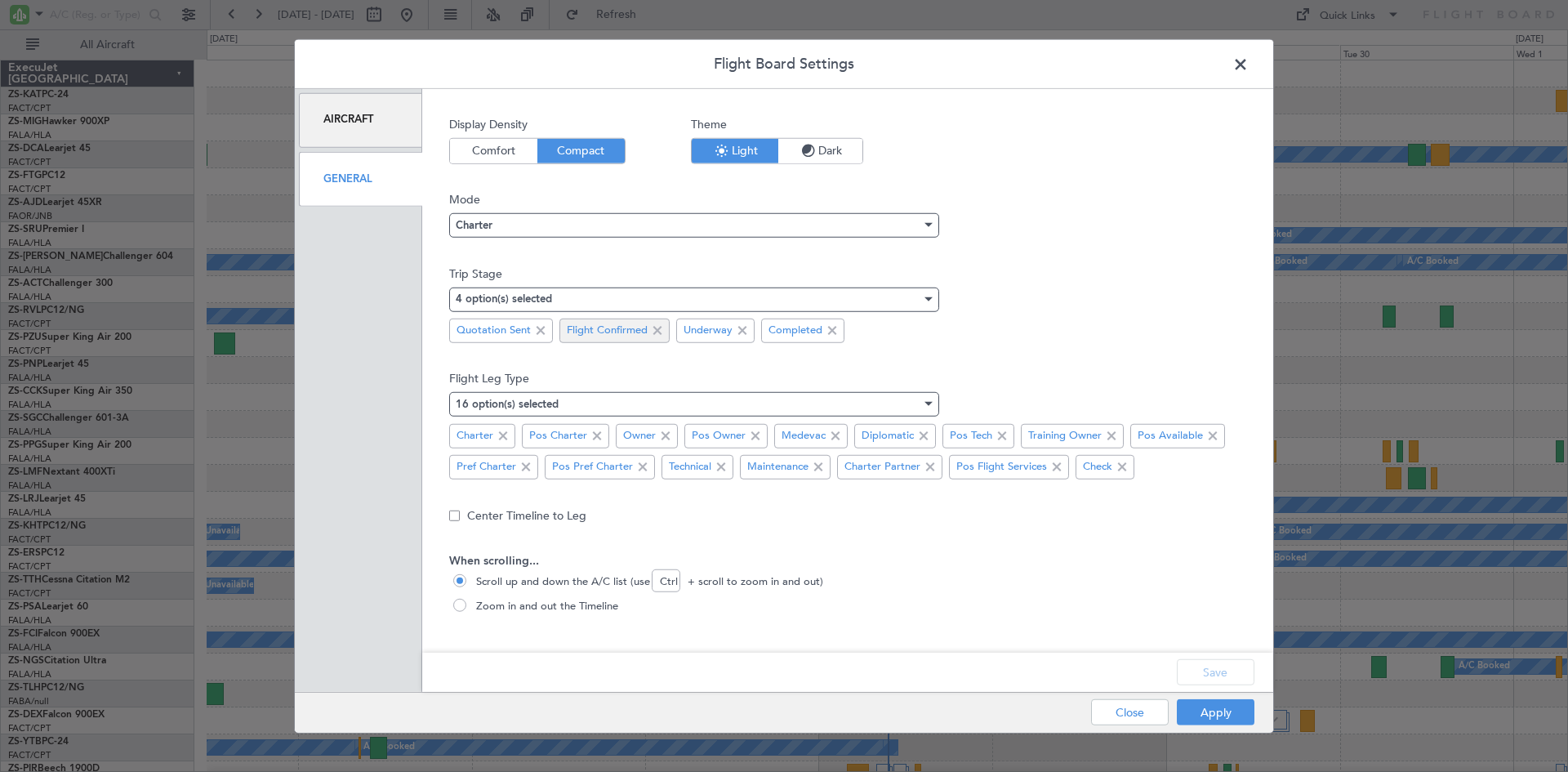
click at [537, 334] on span at bounding box center [541, 331] width 19 height 19
click at [1235, 674] on button "Save" at bounding box center [1216, 672] width 78 height 26
click at [1221, 708] on button "Apply" at bounding box center [1216, 712] width 78 height 26
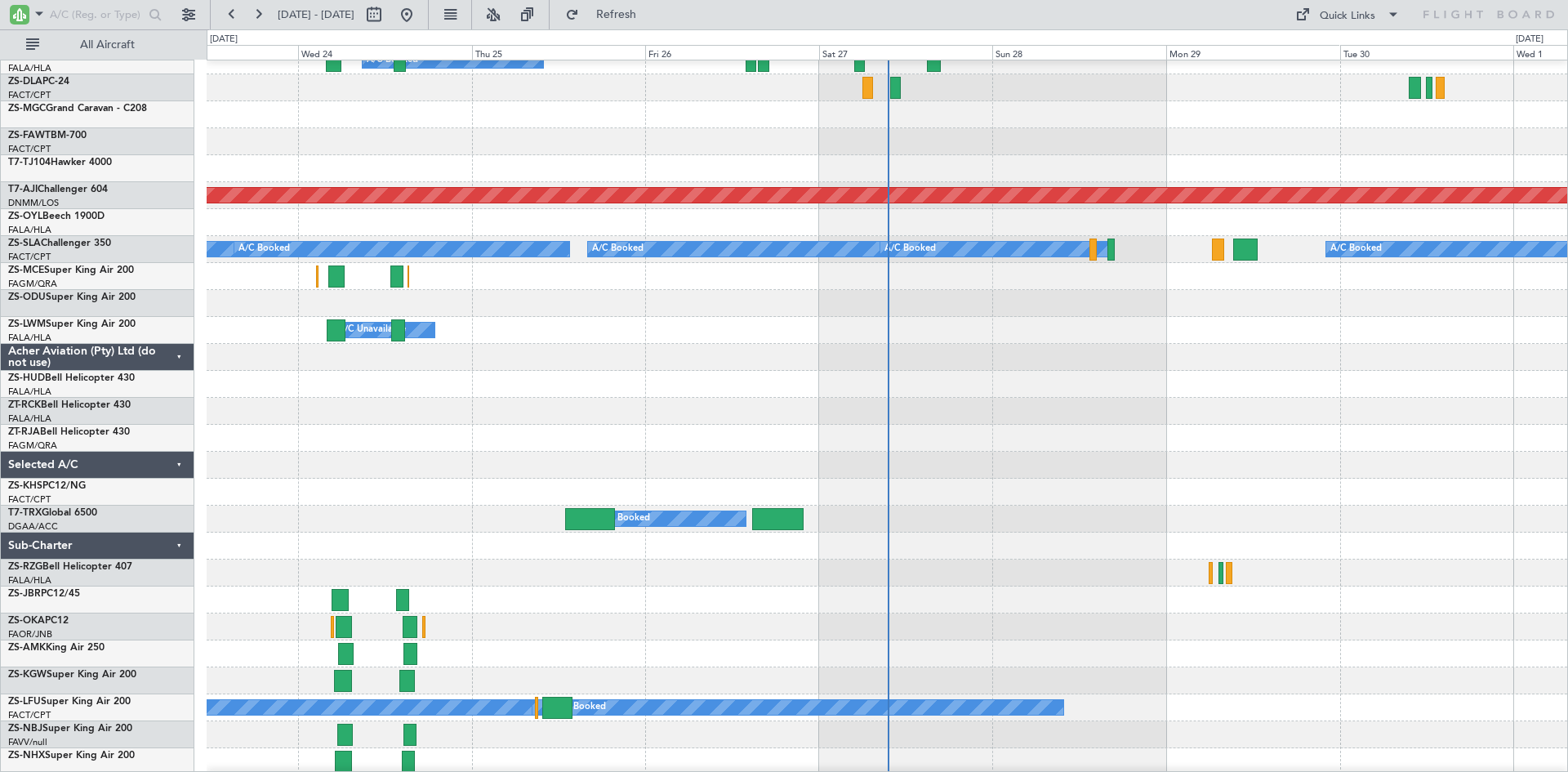
scroll to position [984, 0]
click at [71, 12] on input "text" at bounding box center [96, 15] width 94 height 25
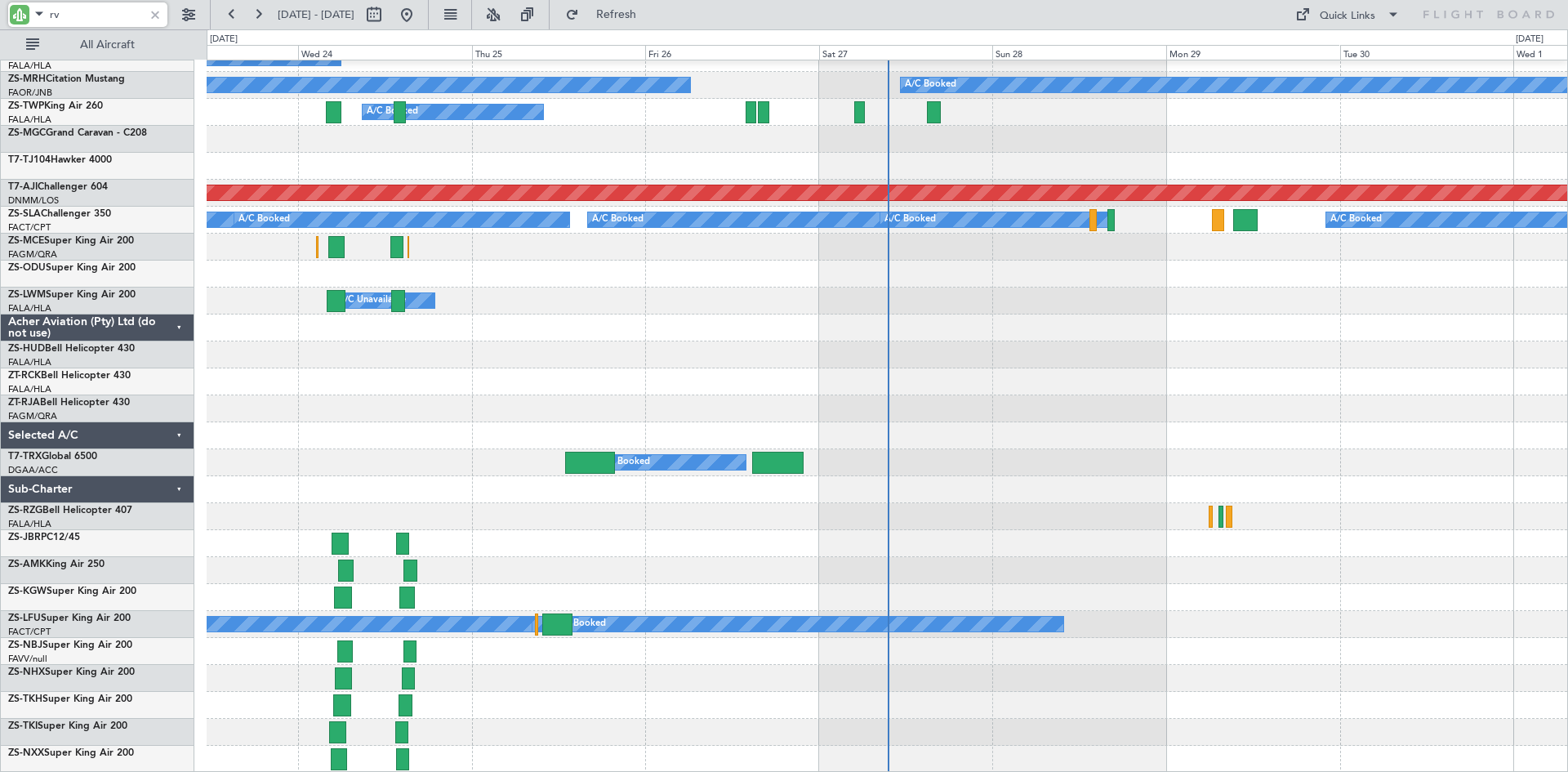
scroll to position [0, 0]
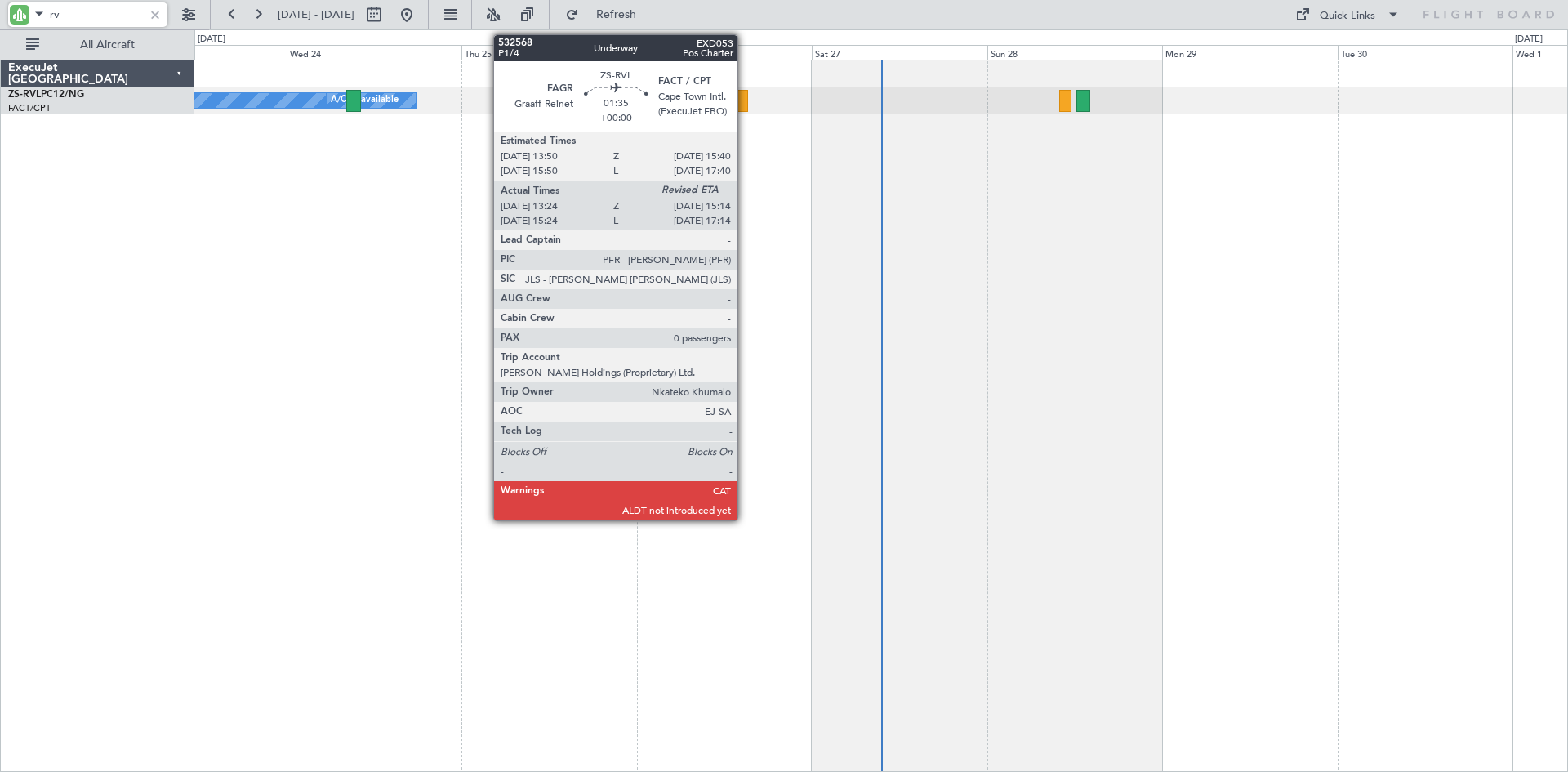
type input "r"
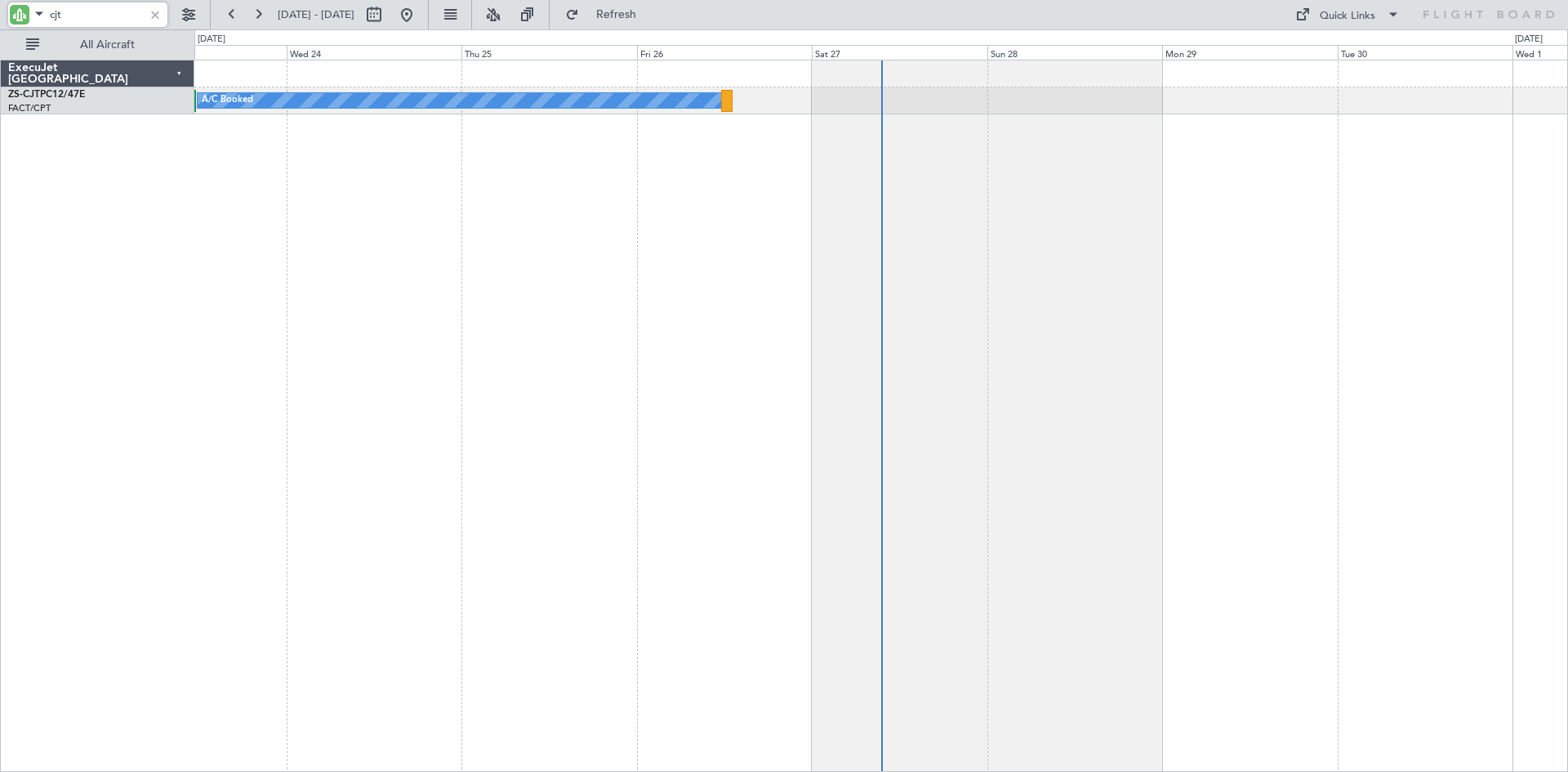
type input "cjt"
